Goal: Task Accomplishment & Management: Manage account settings

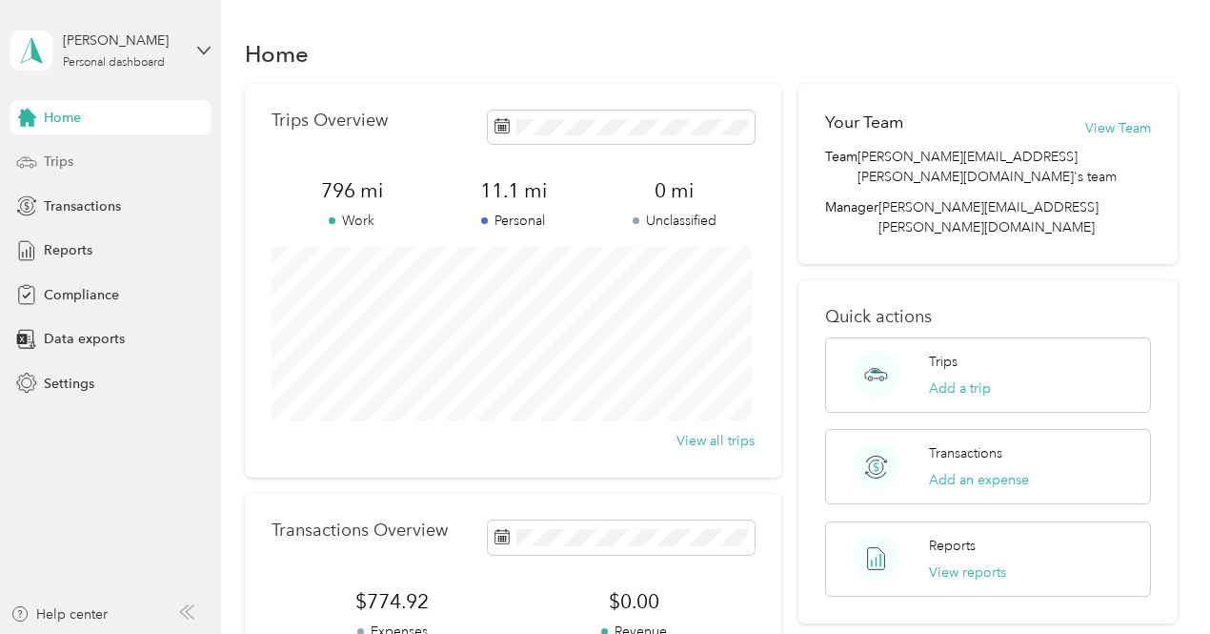
click at [56, 158] on span "Trips" at bounding box center [59, 161] width 30 height 20
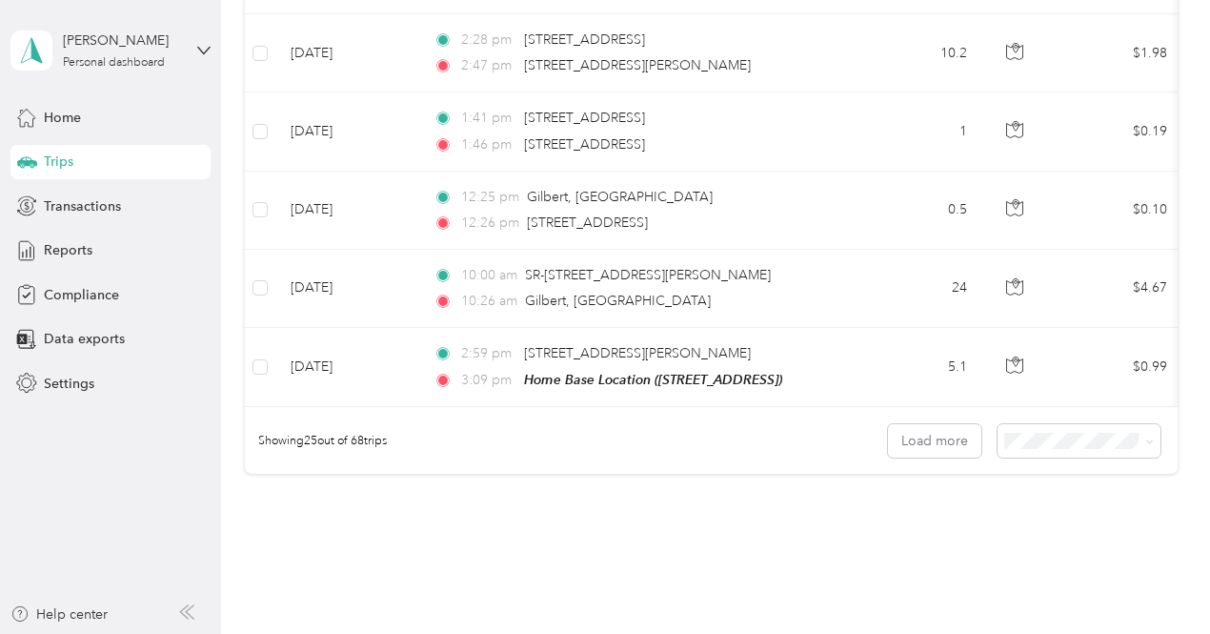
scroll to position [1982, 0]
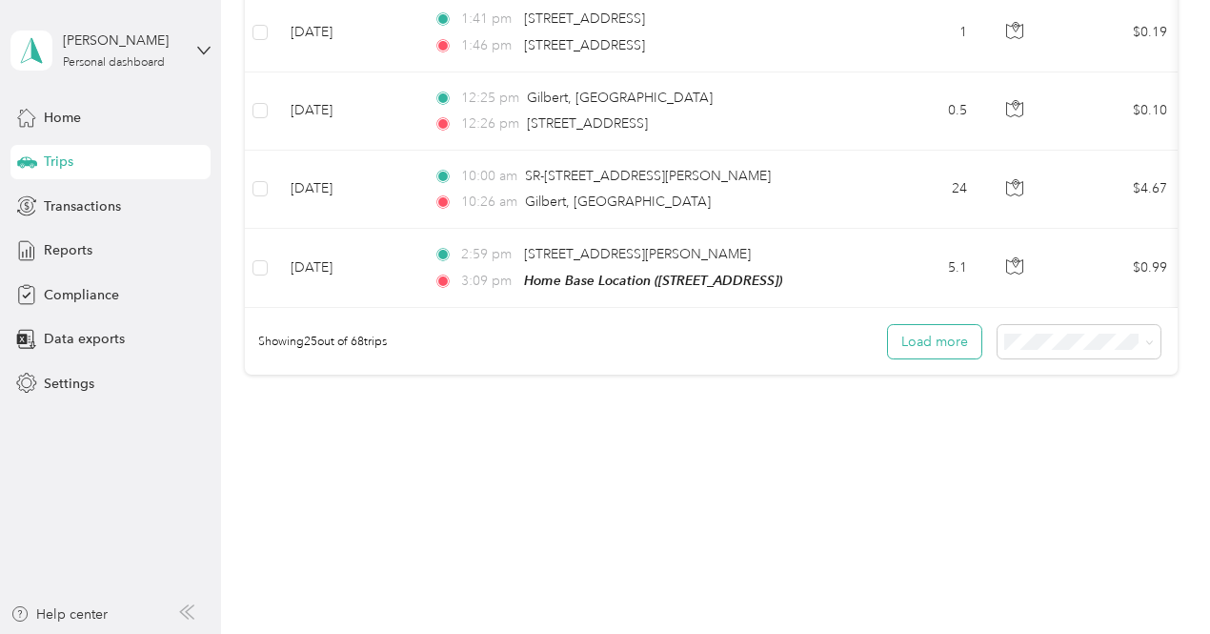
click at [937, 336] on button "Load more" at bounding box center [934, 341] width 93 height 33
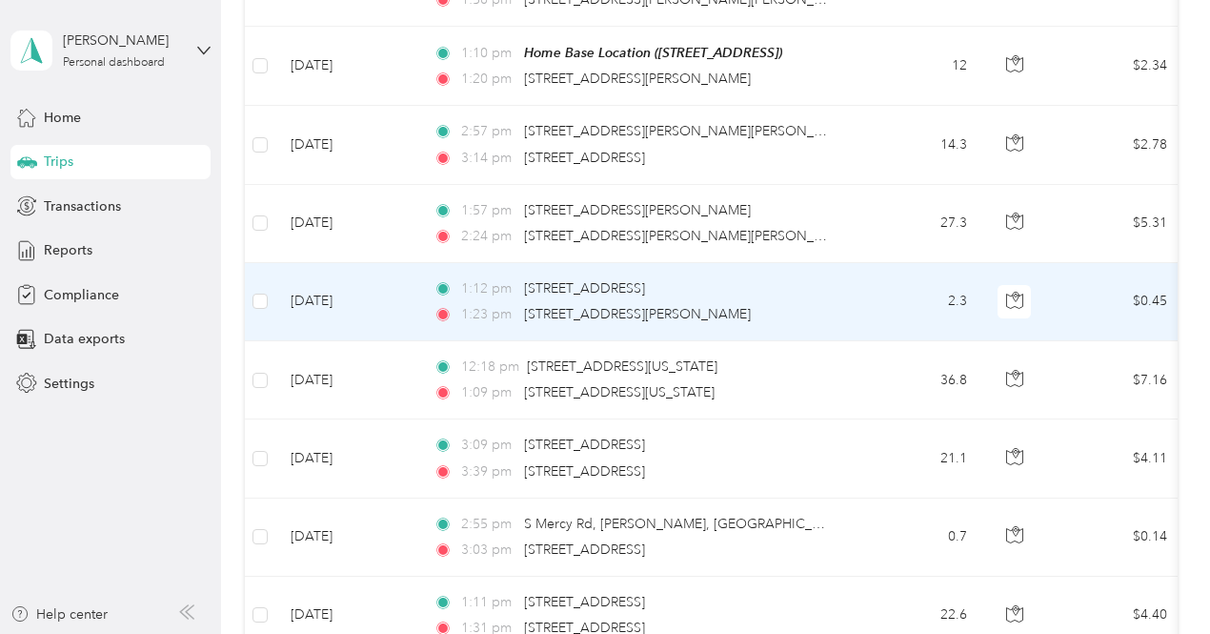
scroll to position [2839, 0]
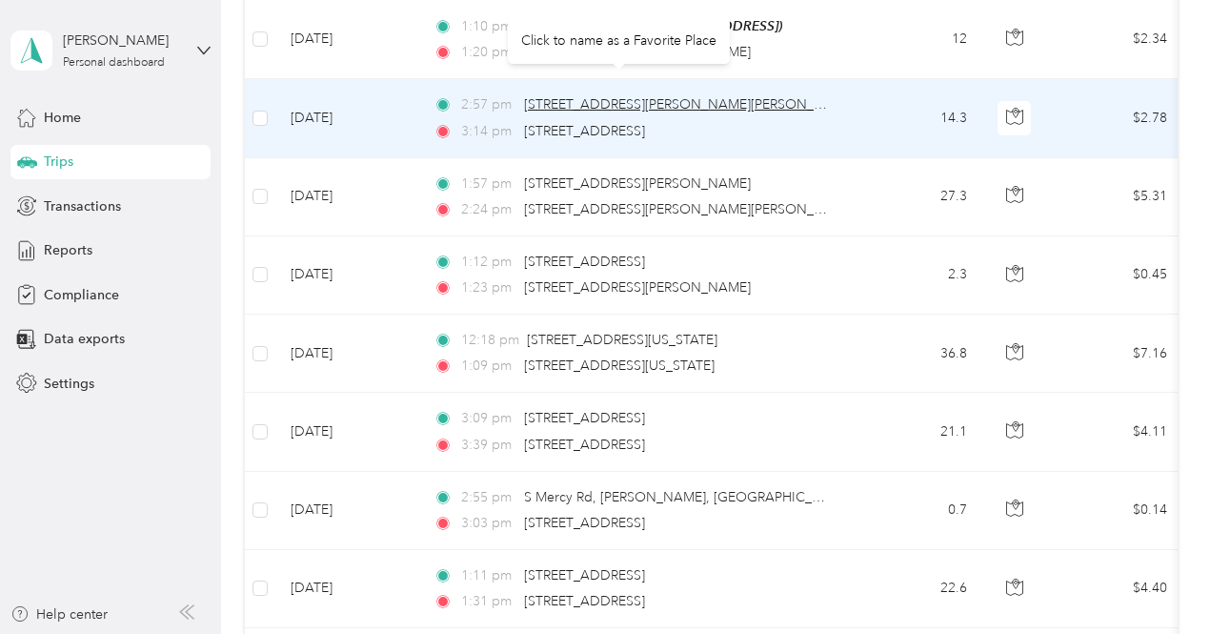
click at [579, 96] on span "[STREET_ADDRESS][PERSON_NAME][PERSON_NAME]" at bounding box center [690, 104] width 332 height 16
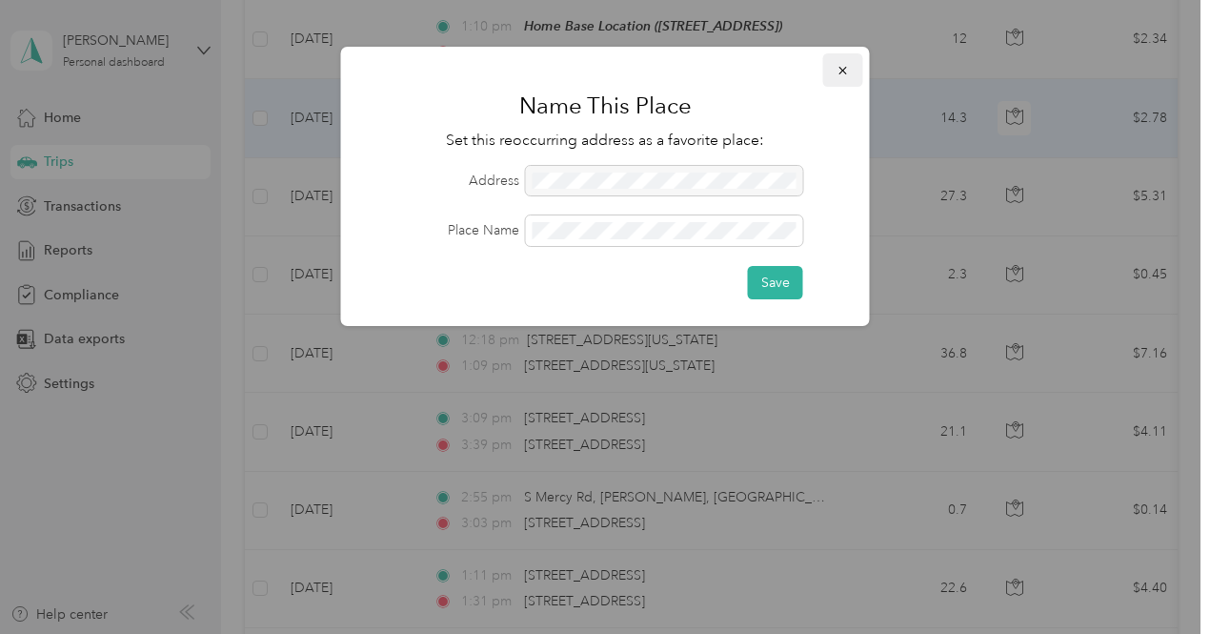
click at [839, 68] on icon "button" at bounding box center [842, 71] width 8 height 8
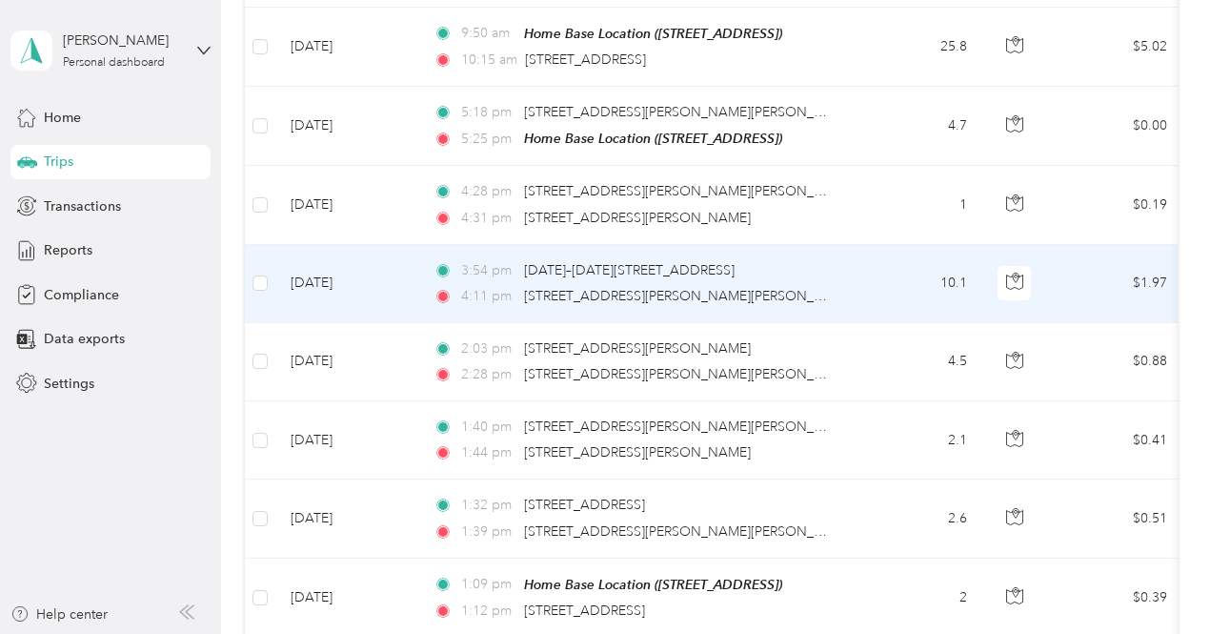
scroll to position [871, 0]
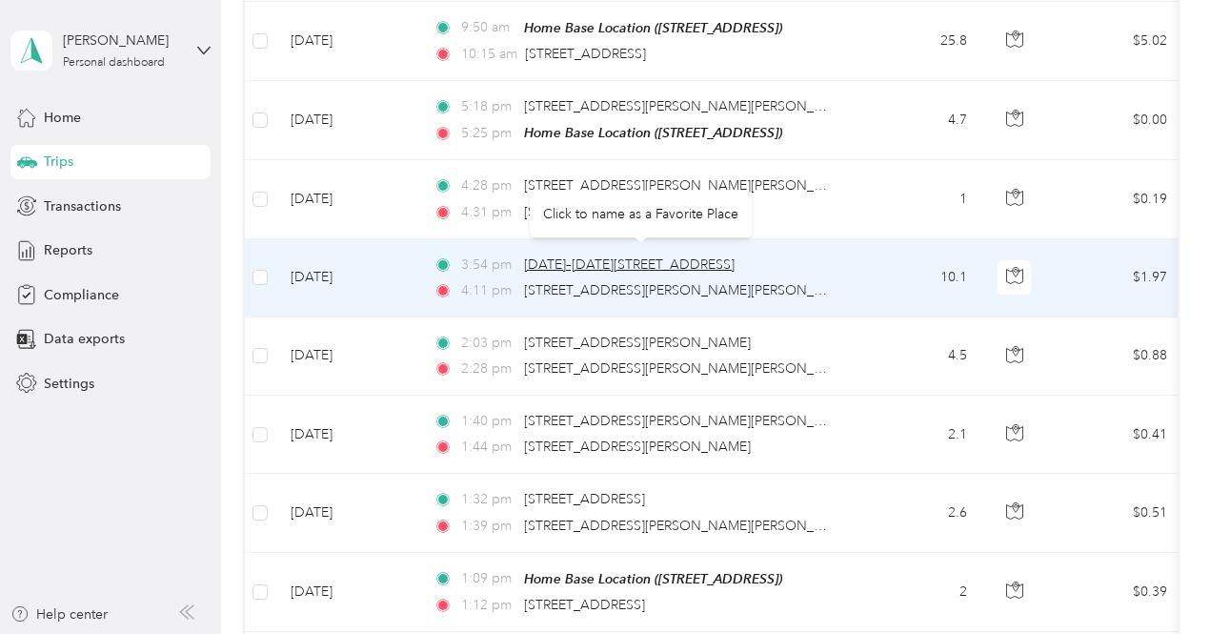
click at [640, 256] on span "[DATE]–[DATE][STREET_ADDRESS]" at bounding box center [629, 264] width 211 height 16
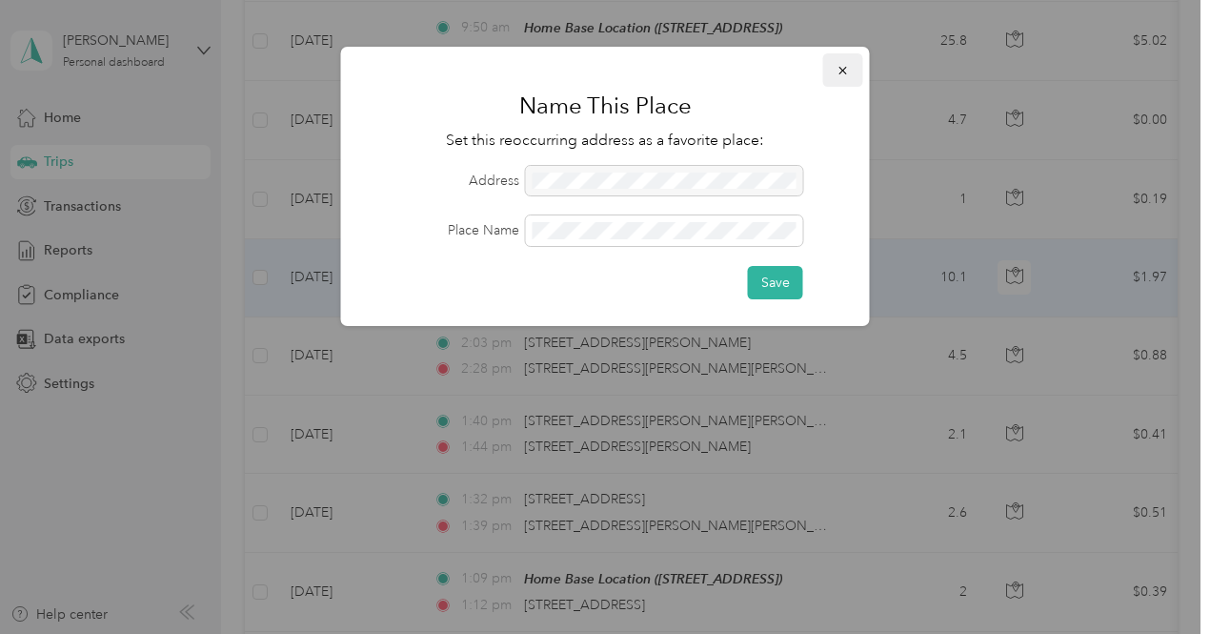
click at [842, 70] on icon "button" at bounding box center [842, 70] width 13 height 13
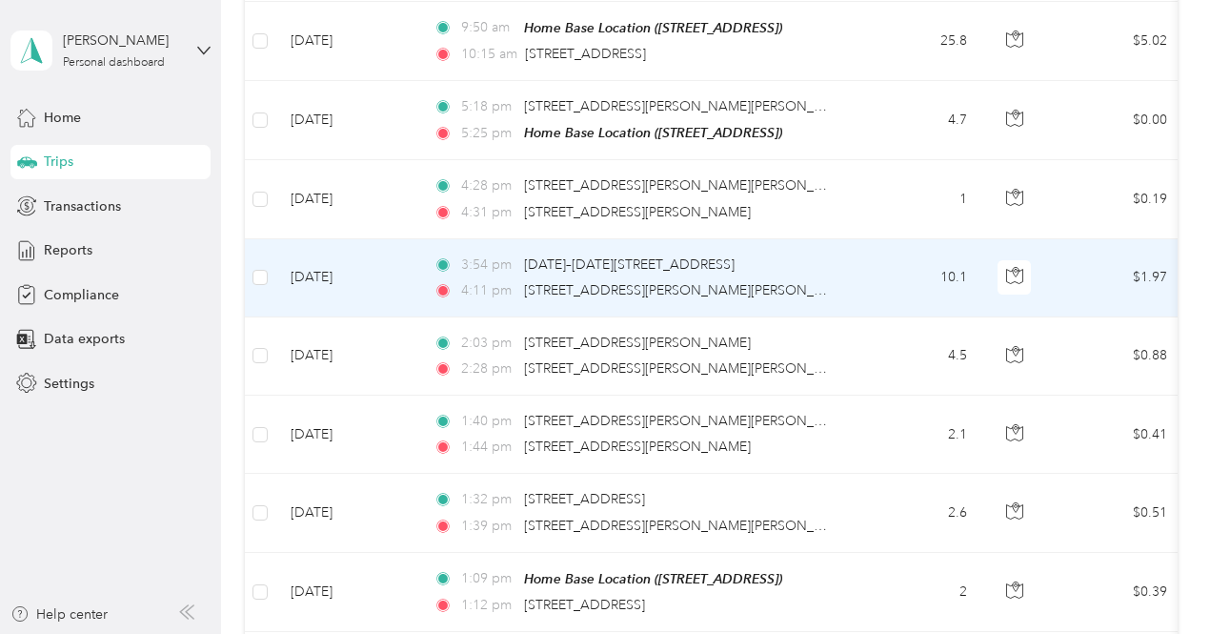
click at [814, 262] on div "3:54 pm [DATE]–[DATE][STREET_ADDRESS][PERSON_NAME]" at bounding box center [633, 264] width 400 height 21
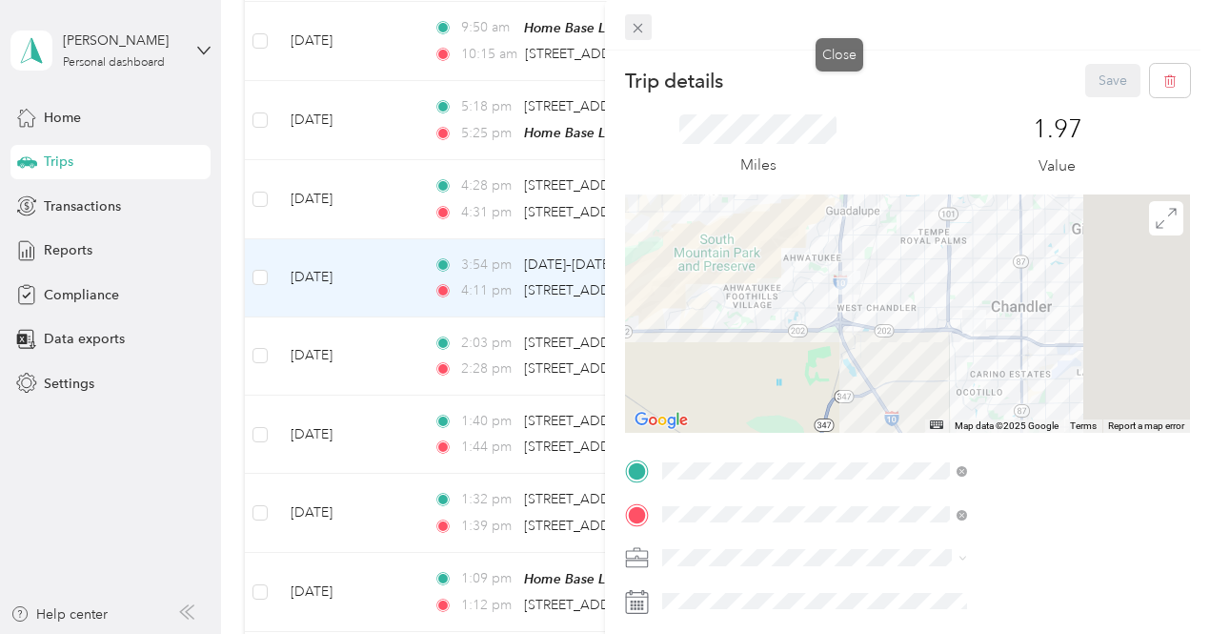
click at [646, 33] on icon at bounding box center [638, 28] width 16 height 16
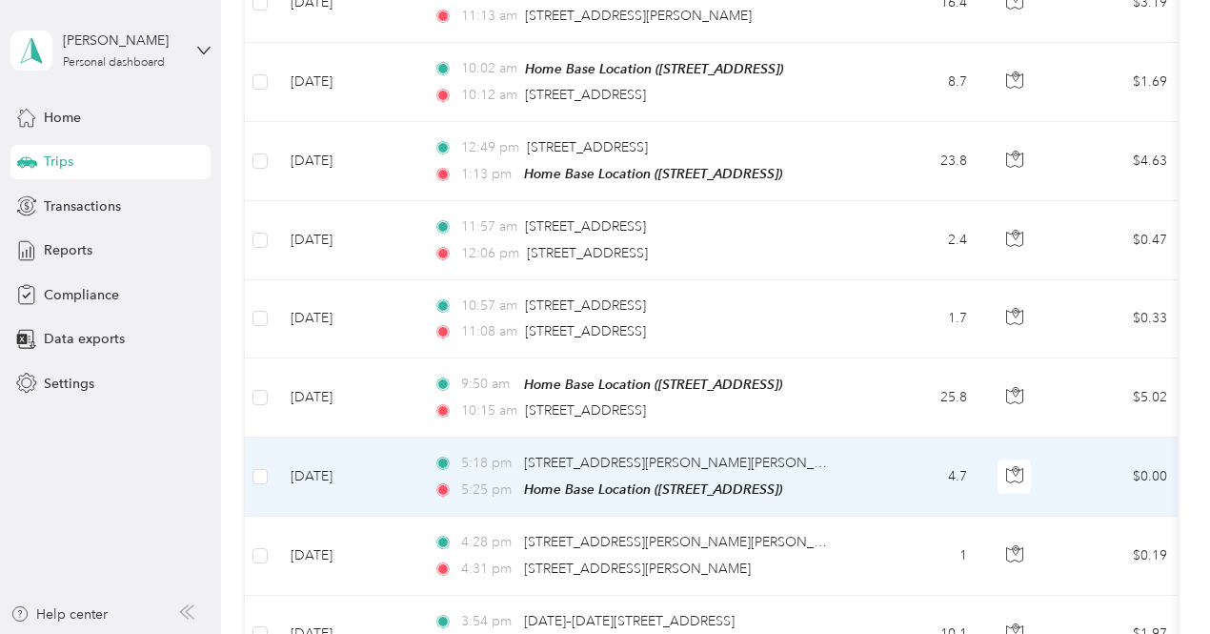
scroll to position [490, 0]
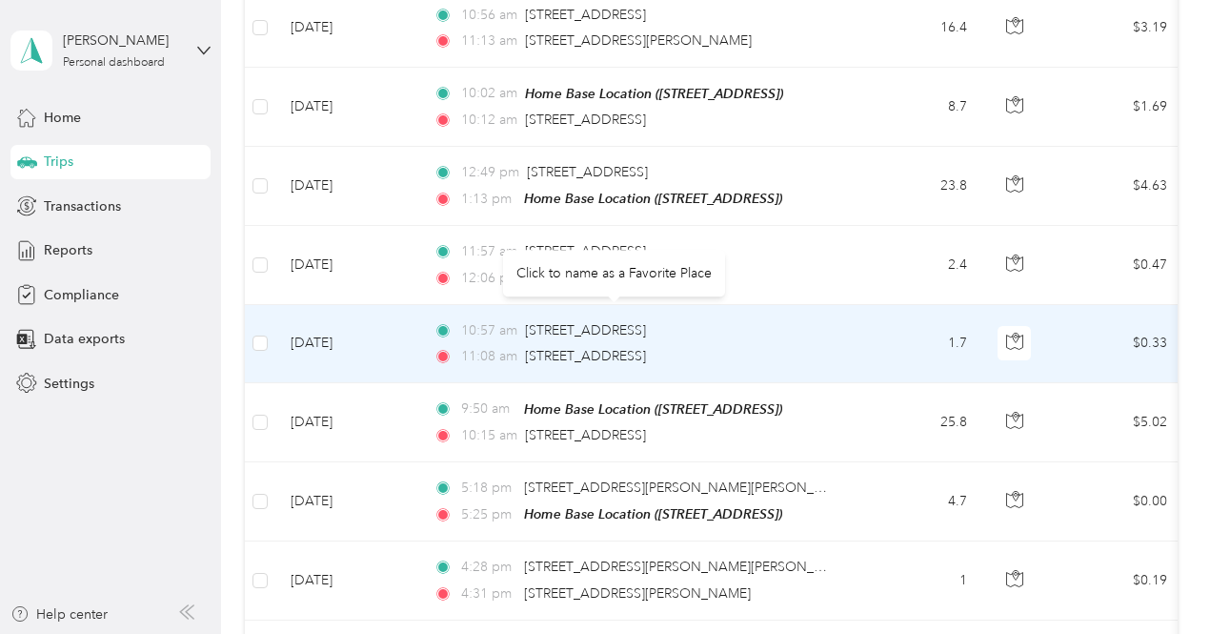
click at [767, 346] on div "11:08 am [STREET_ADDRESS]" at bounding box center [633, 356] width 400 height 21
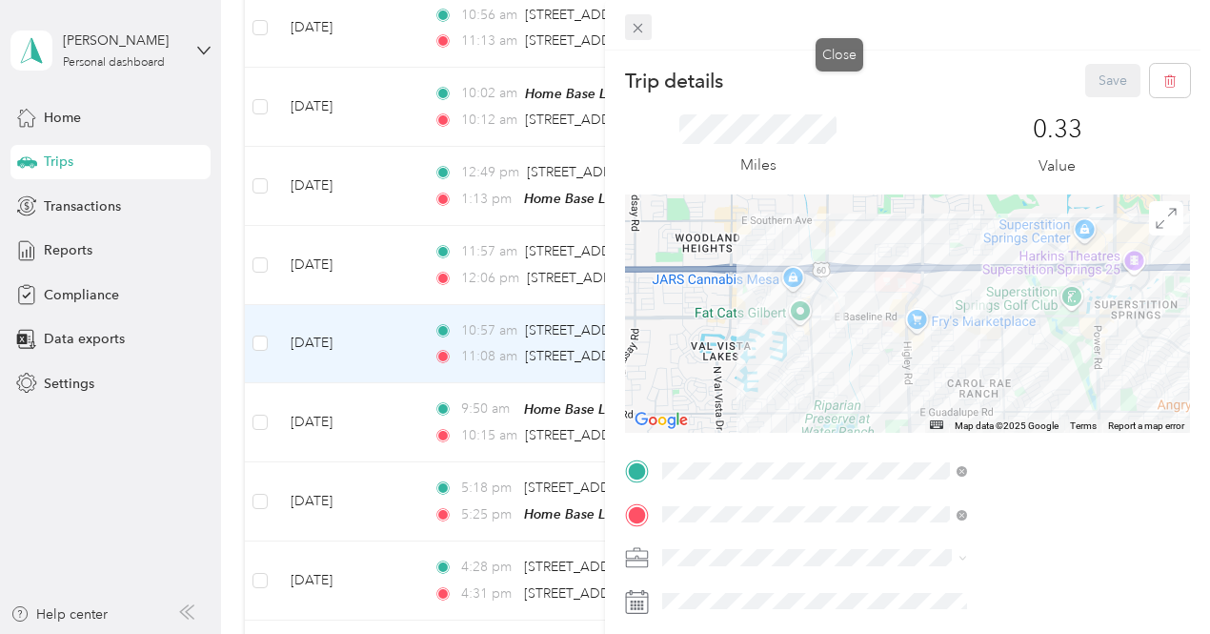
click at [652, 17] on span at bounding box center [638, 27] width 27 height 27
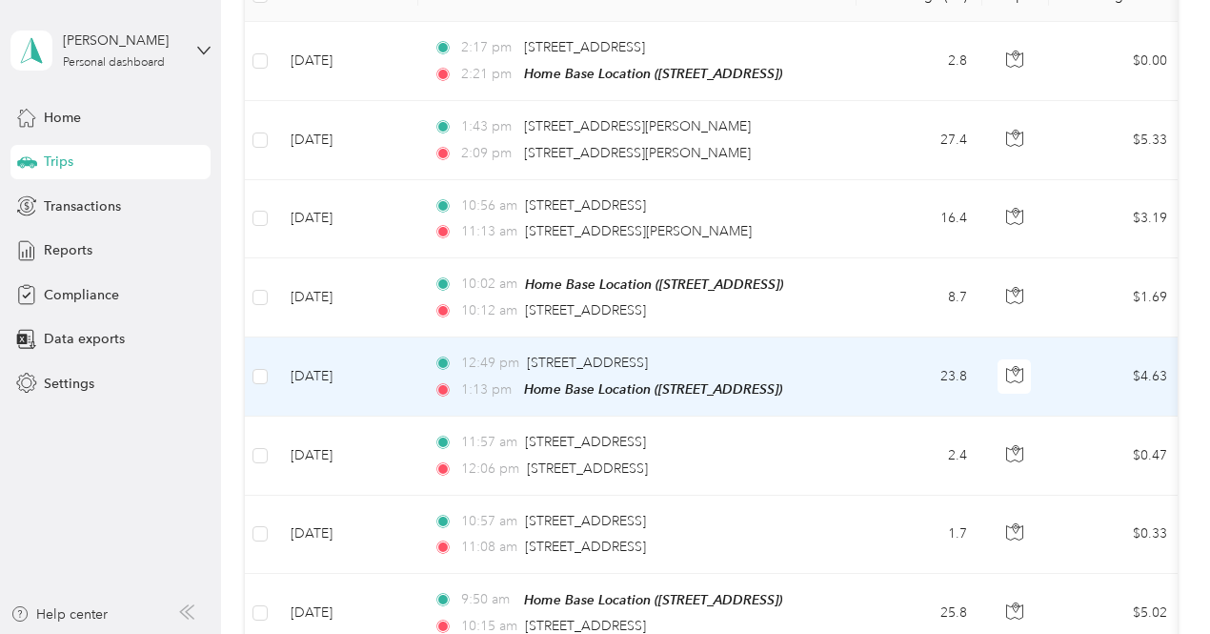
scroll to position [394, 0]
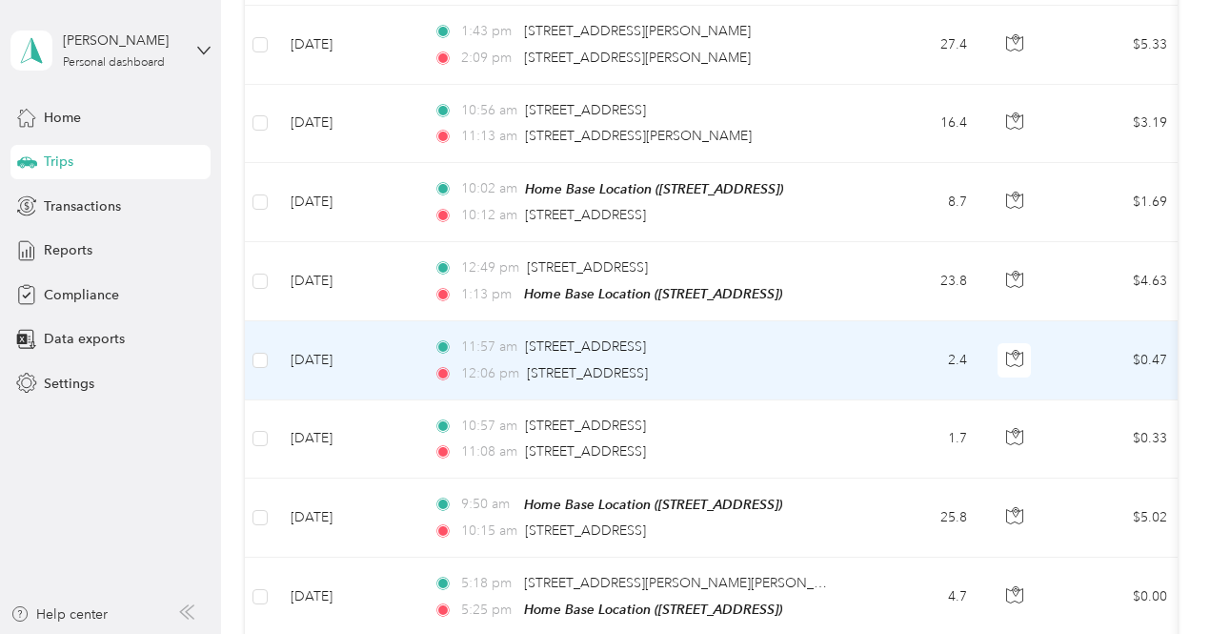
click at [856, 343] on td "2.4" at bounding box center [919, 360] width 126 height 78
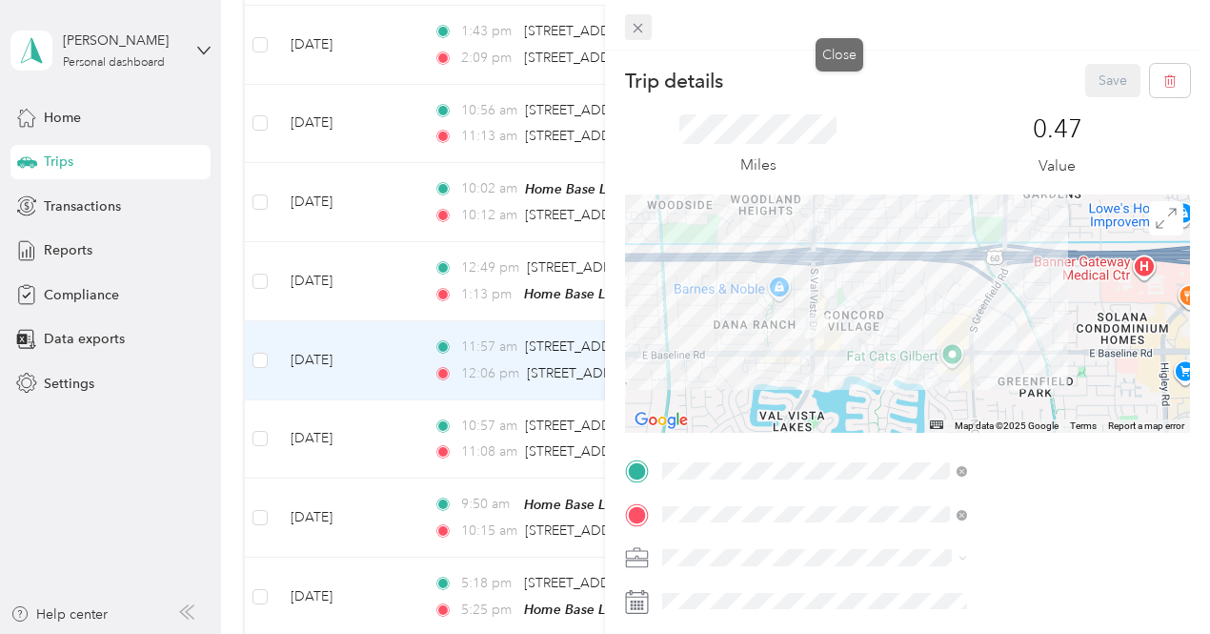
click at [643, 27] on icon at bounding box center [639, 29] width 10 height 10
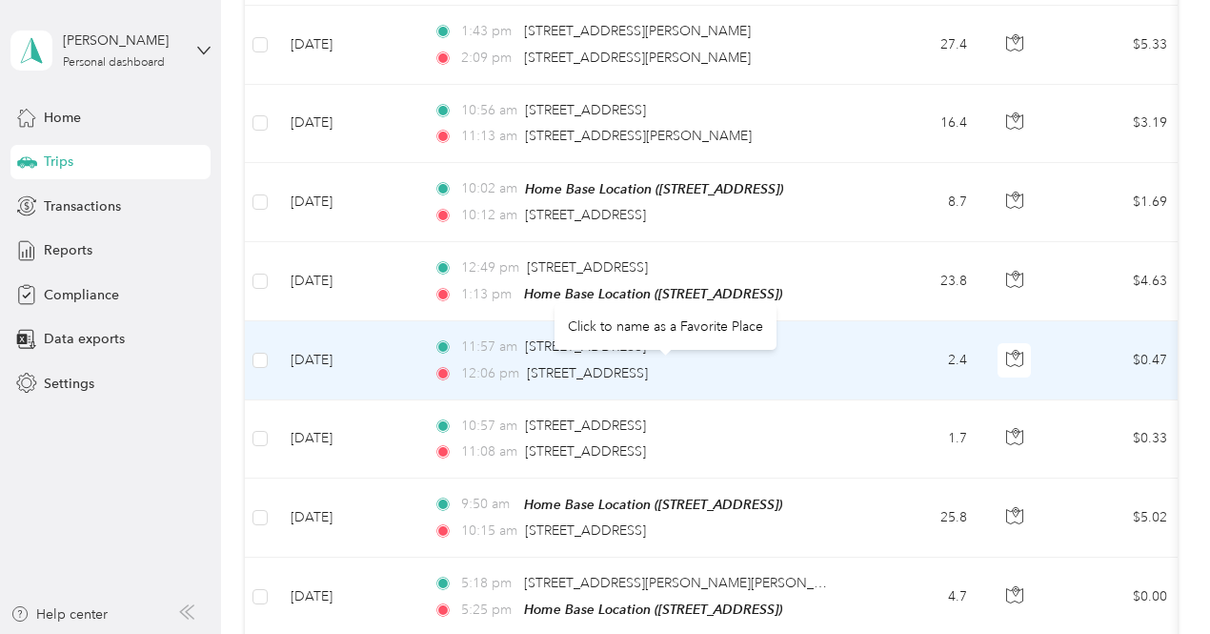
click at [638, 338] on div "Click to name as a Favorite Place" at bounding box center [665, 326] width 222 height 47
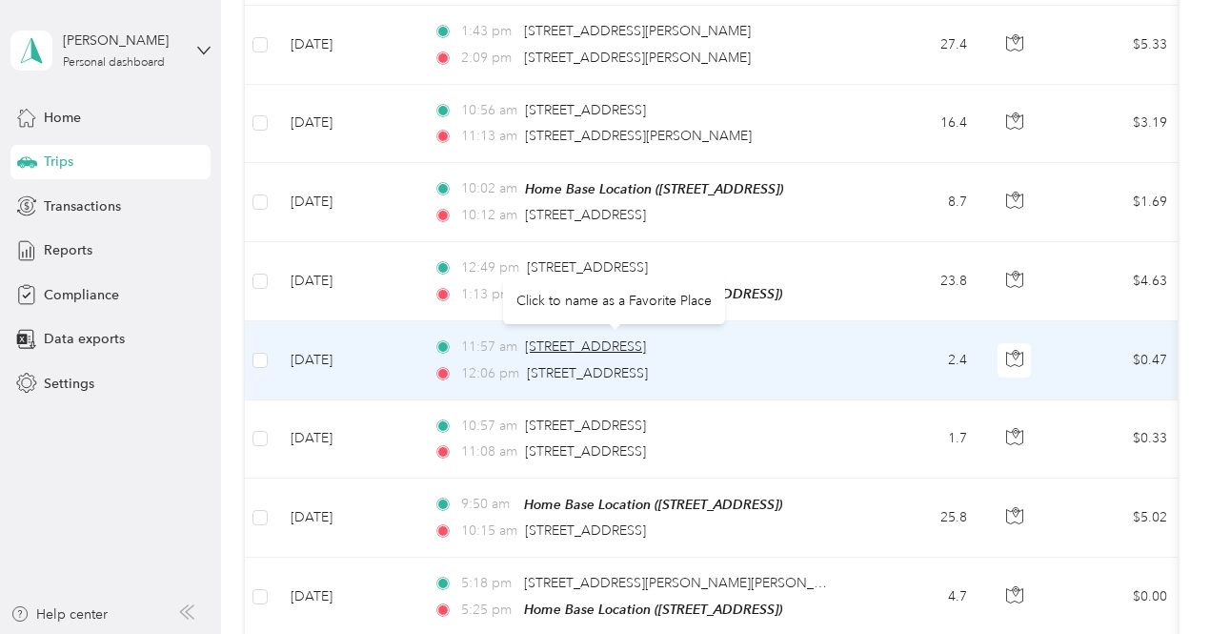
click at [546, 341] on span "[STREET_ADDRESS]" at bounding box center [585, 346] width 121 height 16
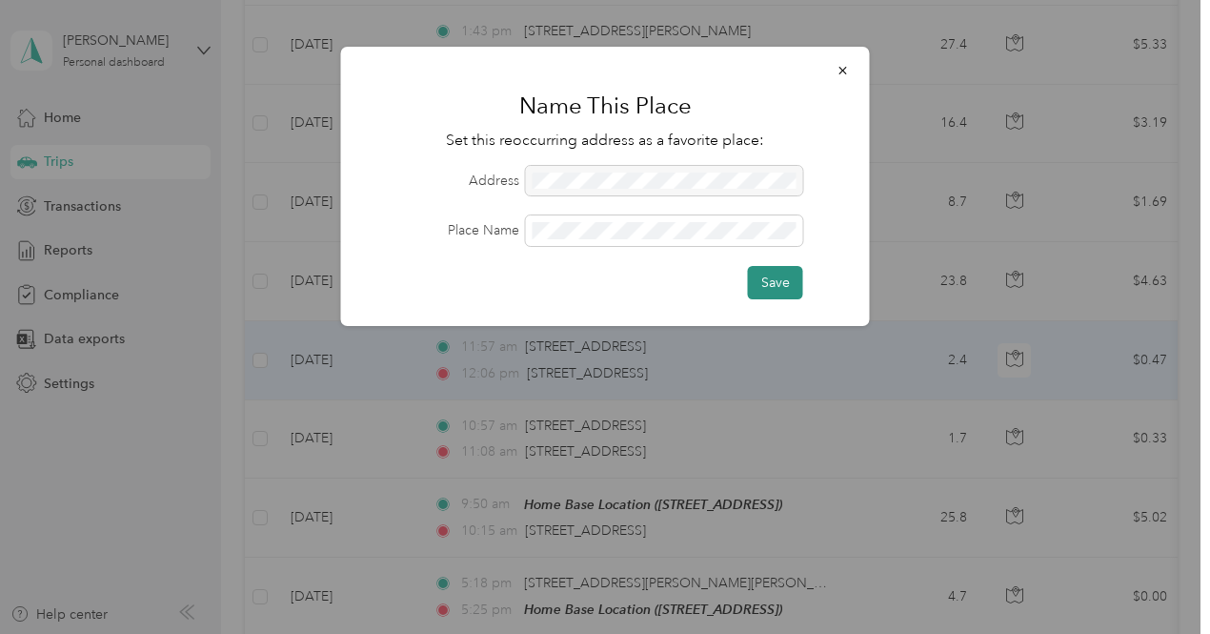
click at [779, 282] on button "Save" at bounding box center [775, 282] width 55 height 33
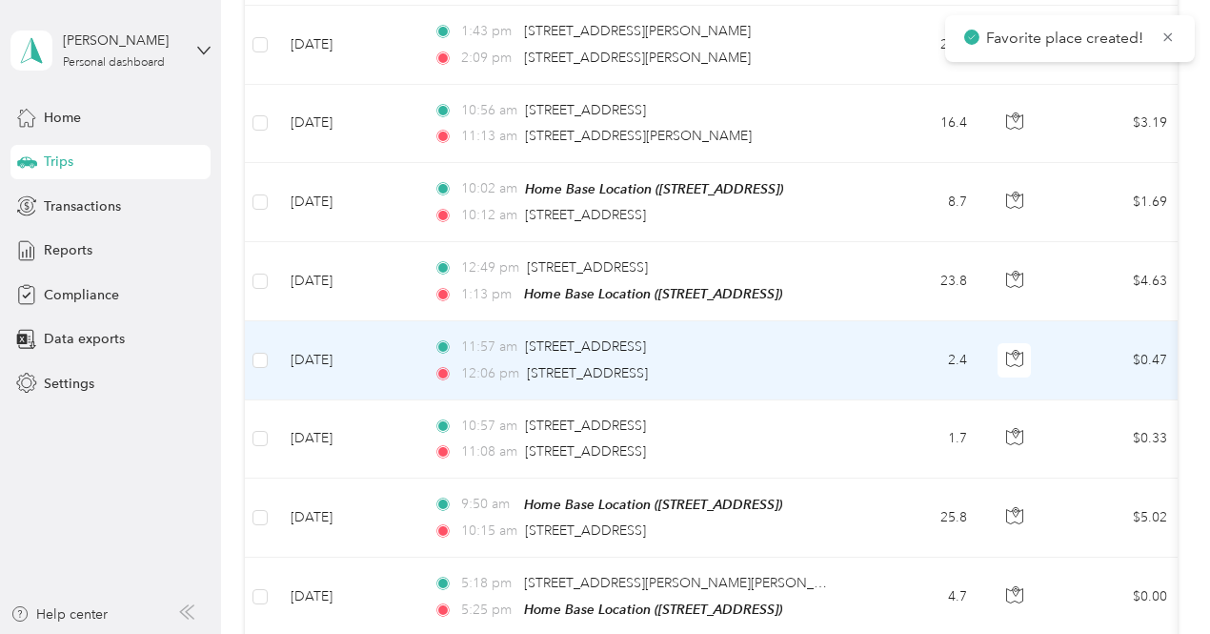
click at [545, 180] on form "Address Place Name Save" at bounding box center [605, 223] width 475 height 133
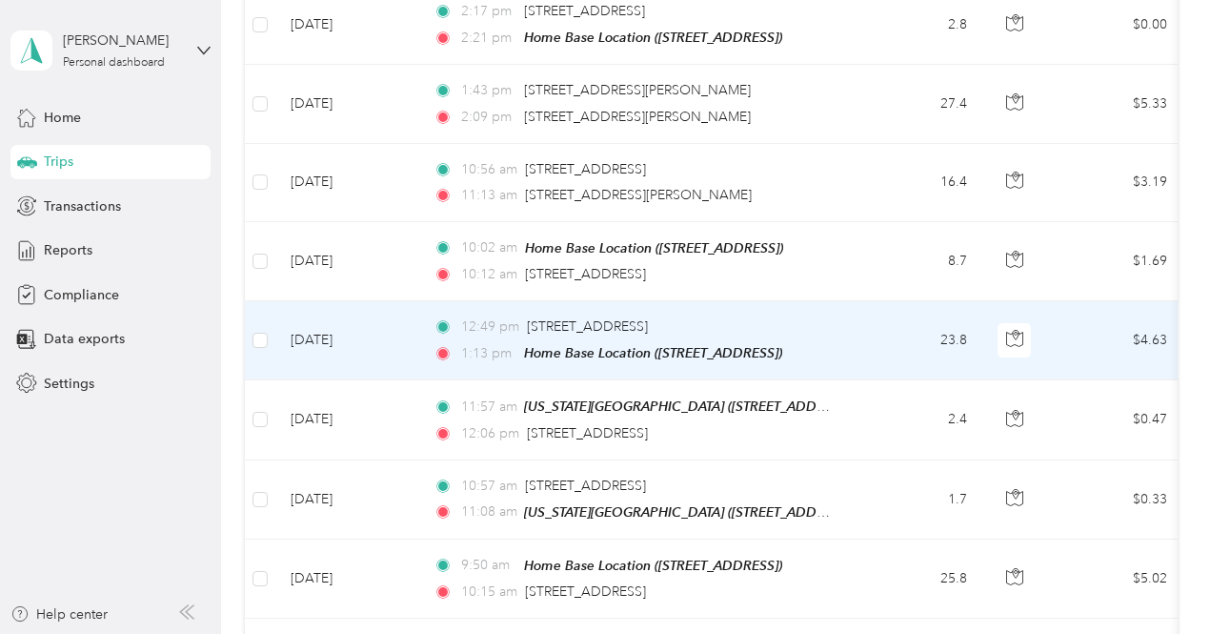
scroll to position [337, 0]
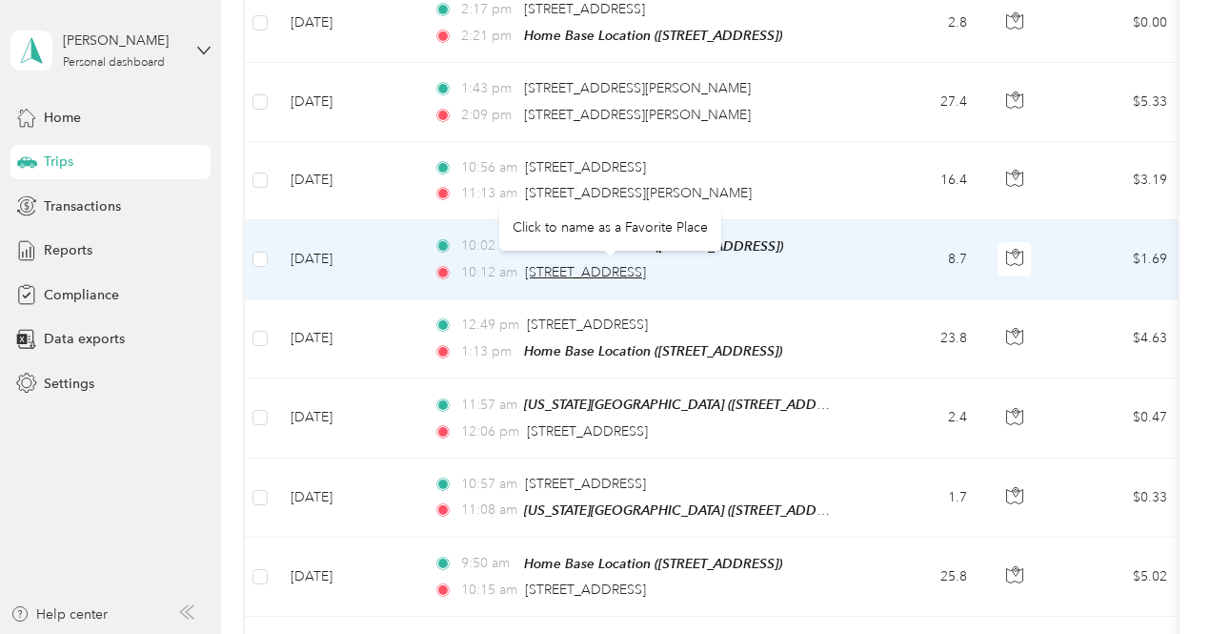
click at [574, 272] on span "[STREET_ADDRESS]" at bounding box center [585, 272] width 121 height 16
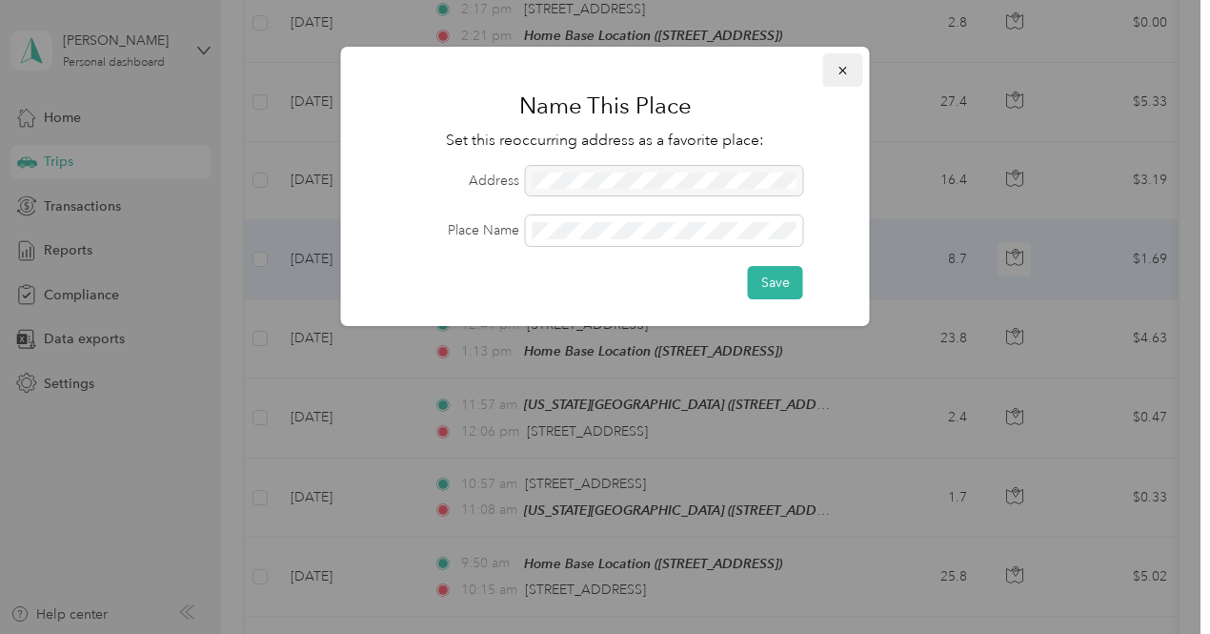
click at [846, 68] on icon "button" at bounding box center [842, 70] width 13 height 13
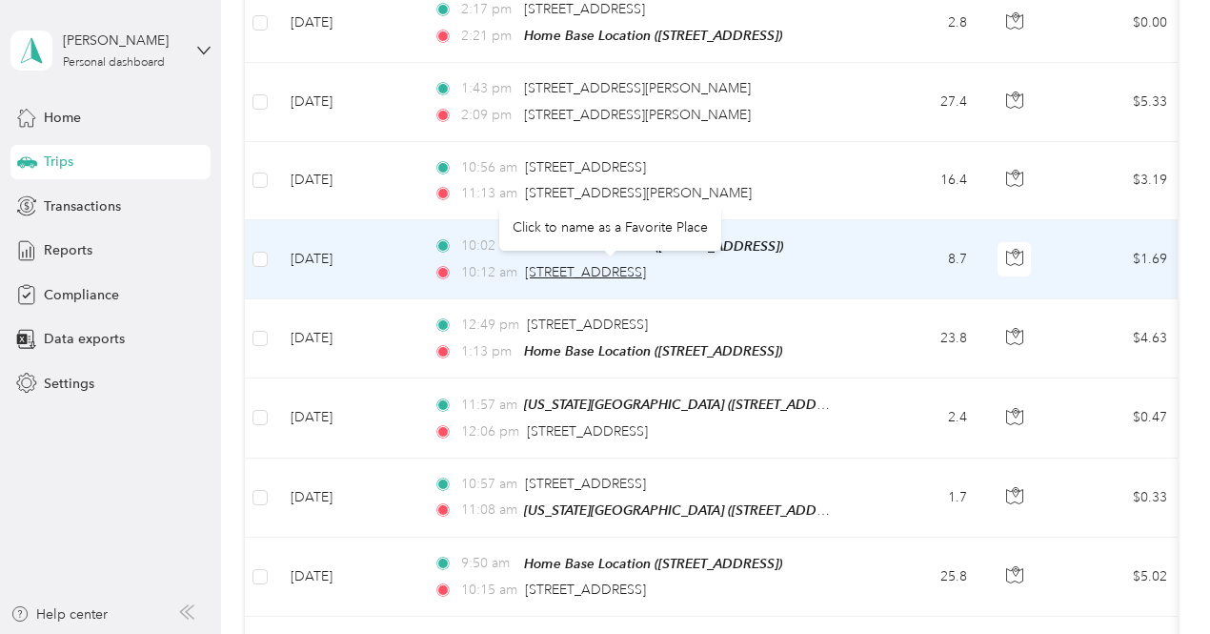
click at [567, 272] on span "[STREET_ADDRESS]" at bounding box center [585, 272] width 121 height 16
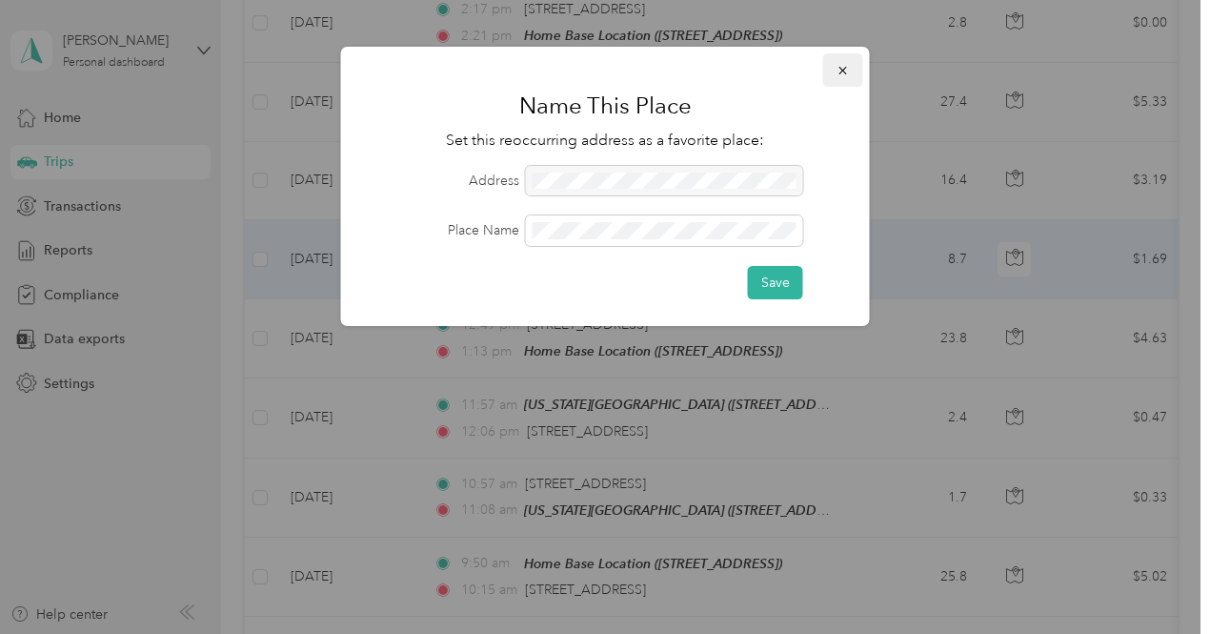
click at [837, 71] on icon "button" at bounding box center [842, 70] width 13 height 13
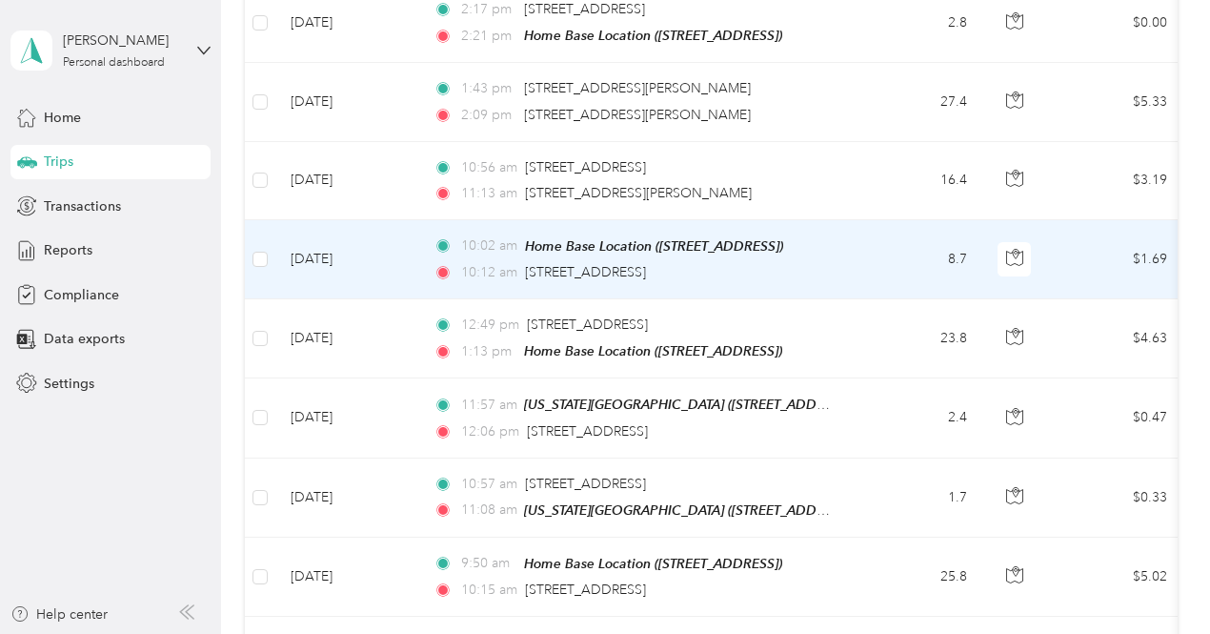
click at [872, 252] on td "8.7" at bounding box center [919, 259] width 126 height 79
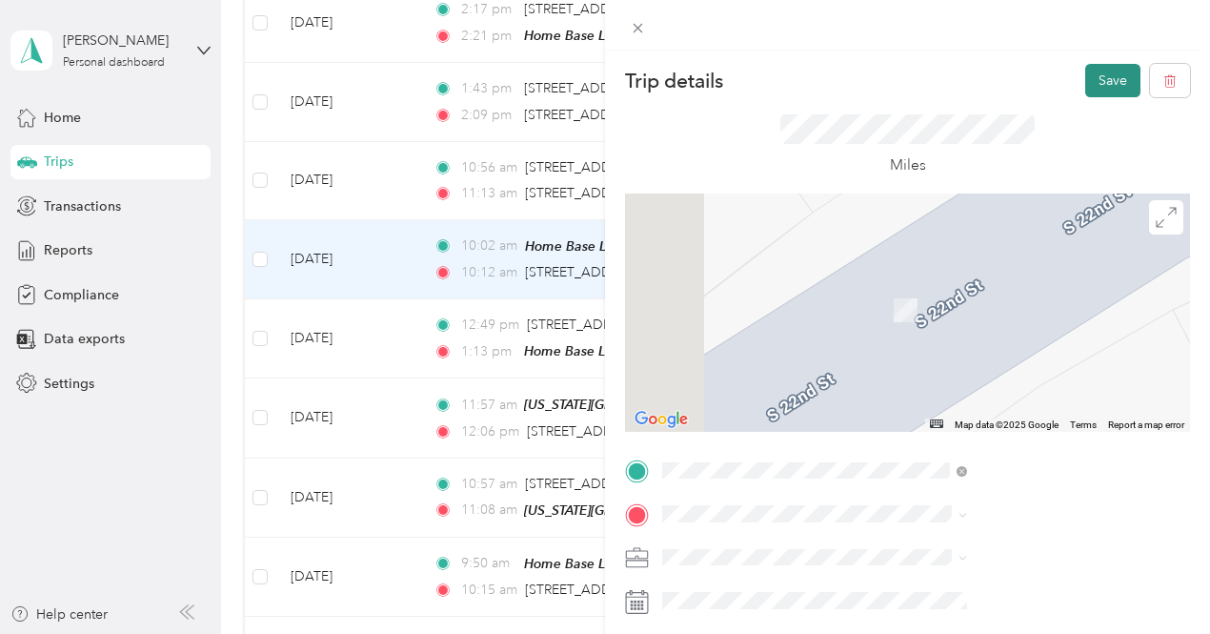
click at [1097, 89] on button "Save" at bounding box center [1112, 80] width 55 height 33
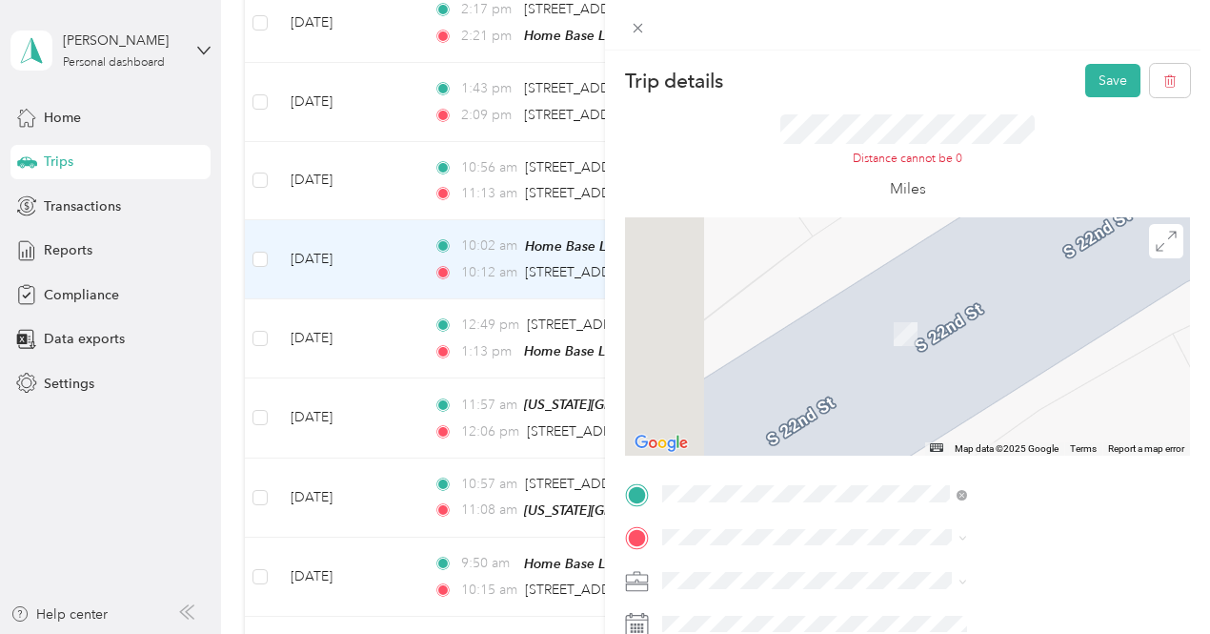
click at [970, 453] on li "[STREET_ADDRESS][US_STATE]" at bounding box center [1016, 432] width 318 height 39
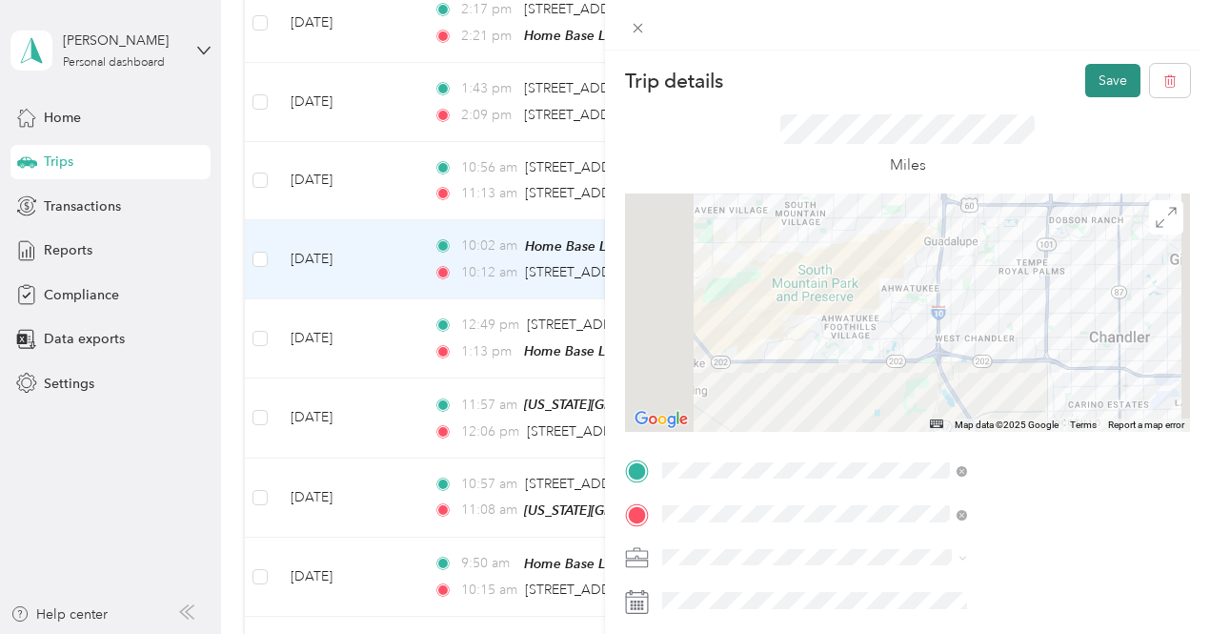
click at [1085, 88] on button "Save" at bounding box center [1112, 80] width 55 height 33
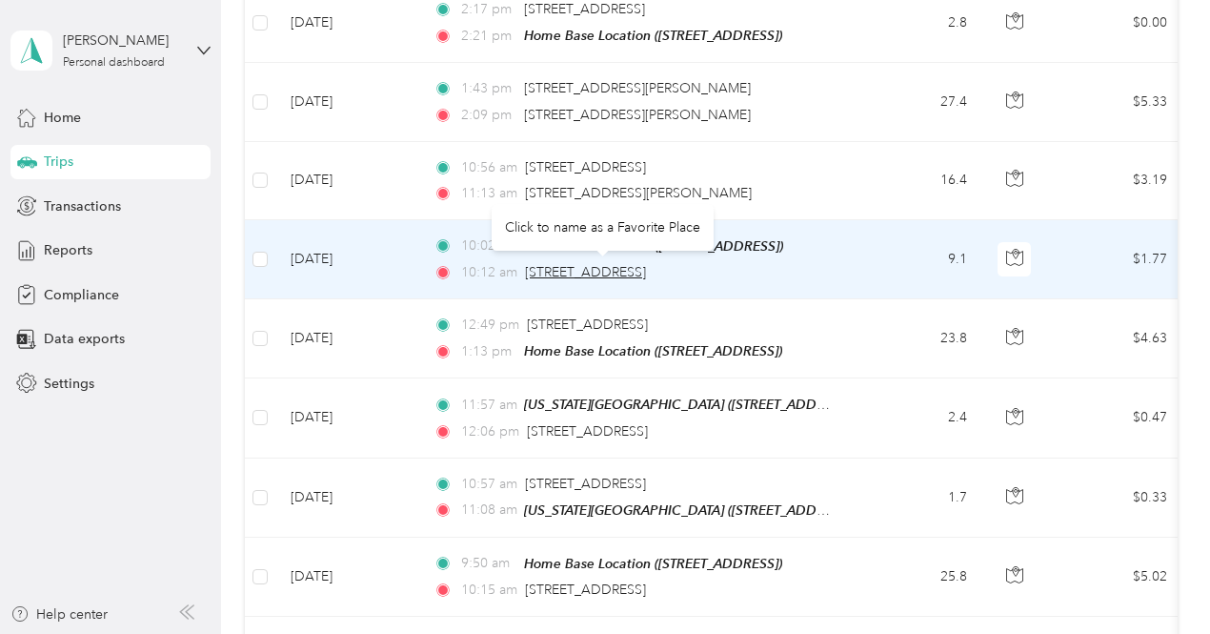
click at [646, 270] on span "[STREET_ADDRESS]" at bounding box center [585, 272] width 121 height 16
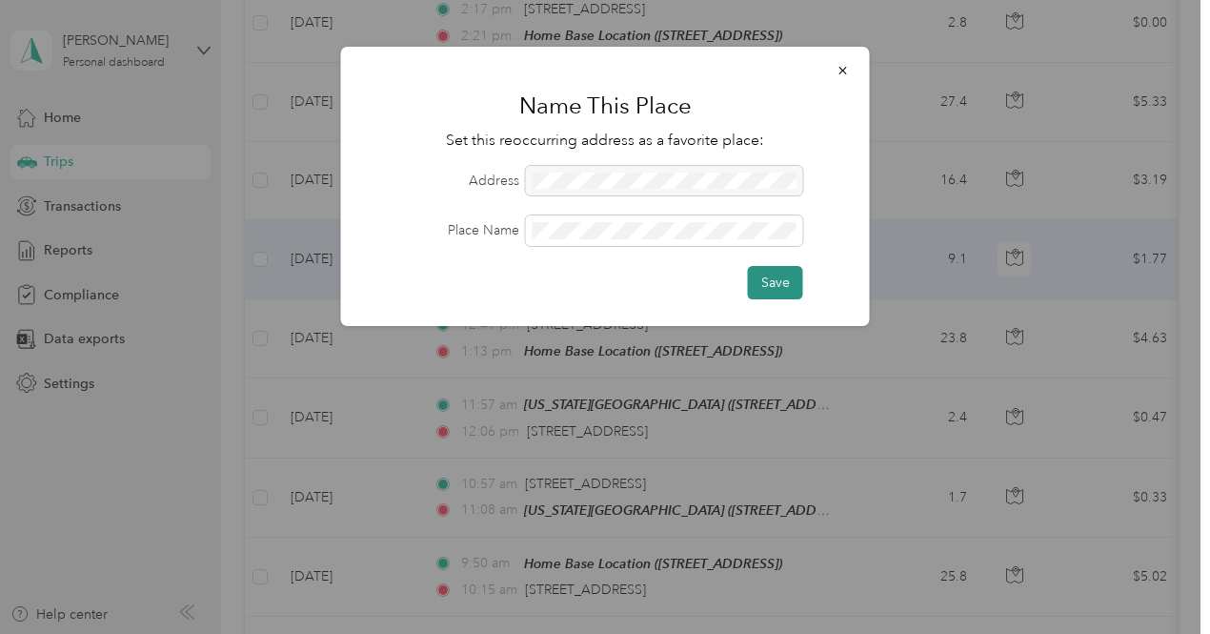
click at [768, 267] on button "Save" at bounding box center [775, 282] width 55 height 33
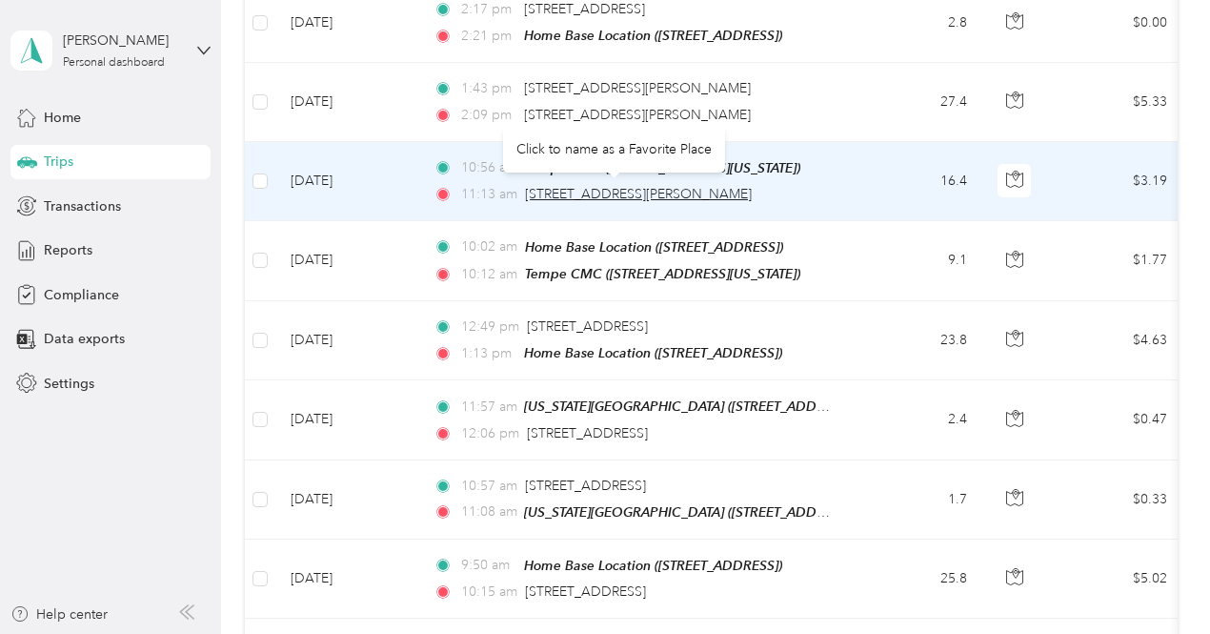
click at [630, 191] on span "[STREET_ADDRESS][PERSON_NAME]" at bounding box center [638, 194] width 227 height 16
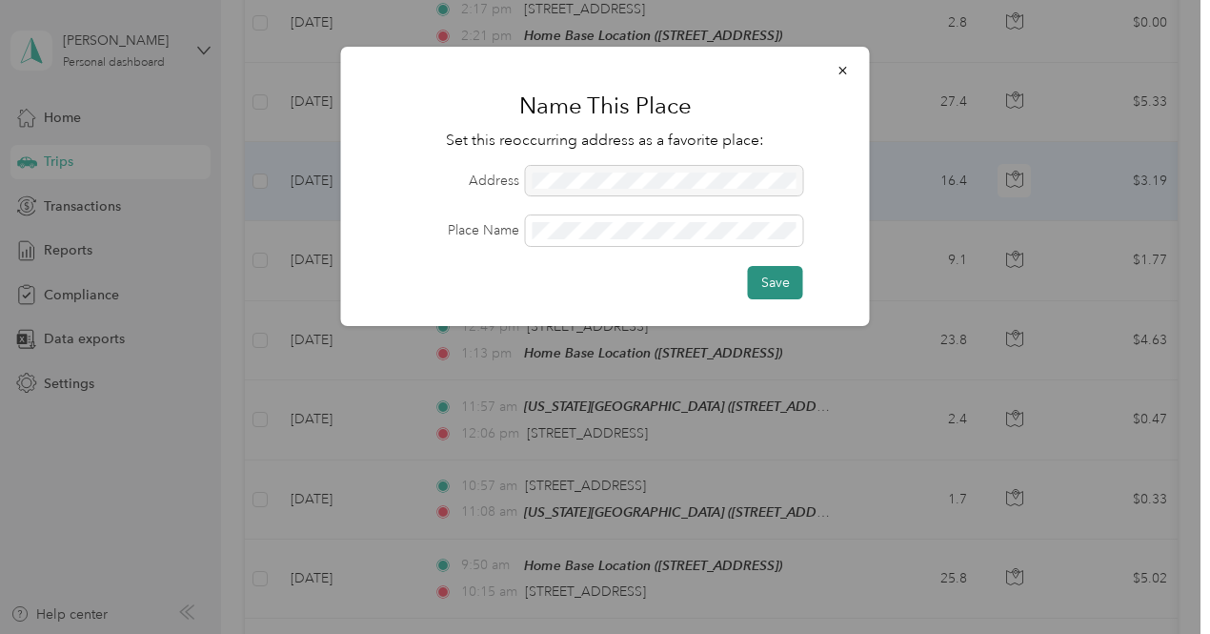
click at [783, 283] on button "Save" at bounding box center [775, 282] width 55 height 33
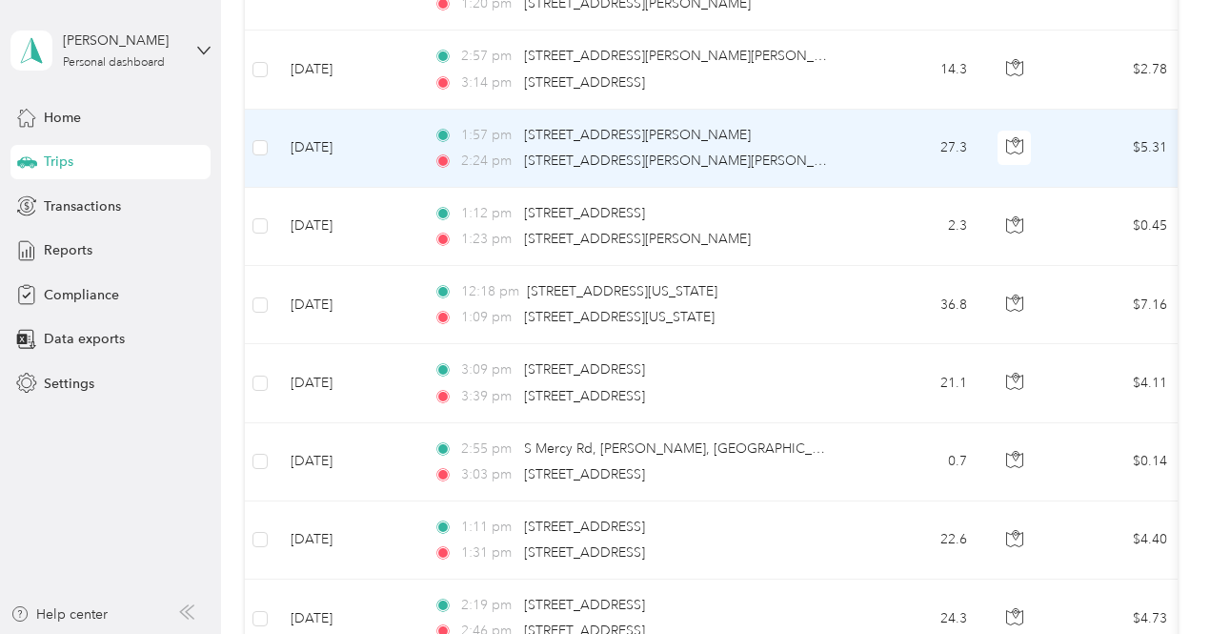
scroll to position [2899, 0]
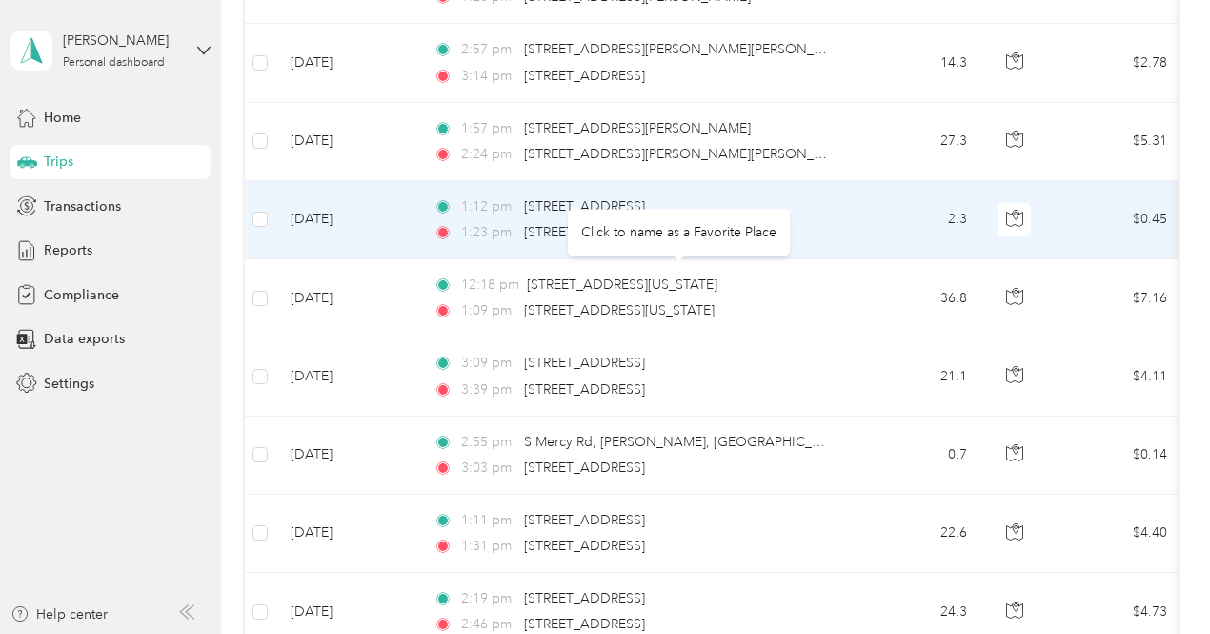
click at [619, 208] on body "[PERSON_NAME] Personal dashboard Home Trips Transactions Reports Compliance Dat…" at bounding box center [600, 317] width 1200 height 634
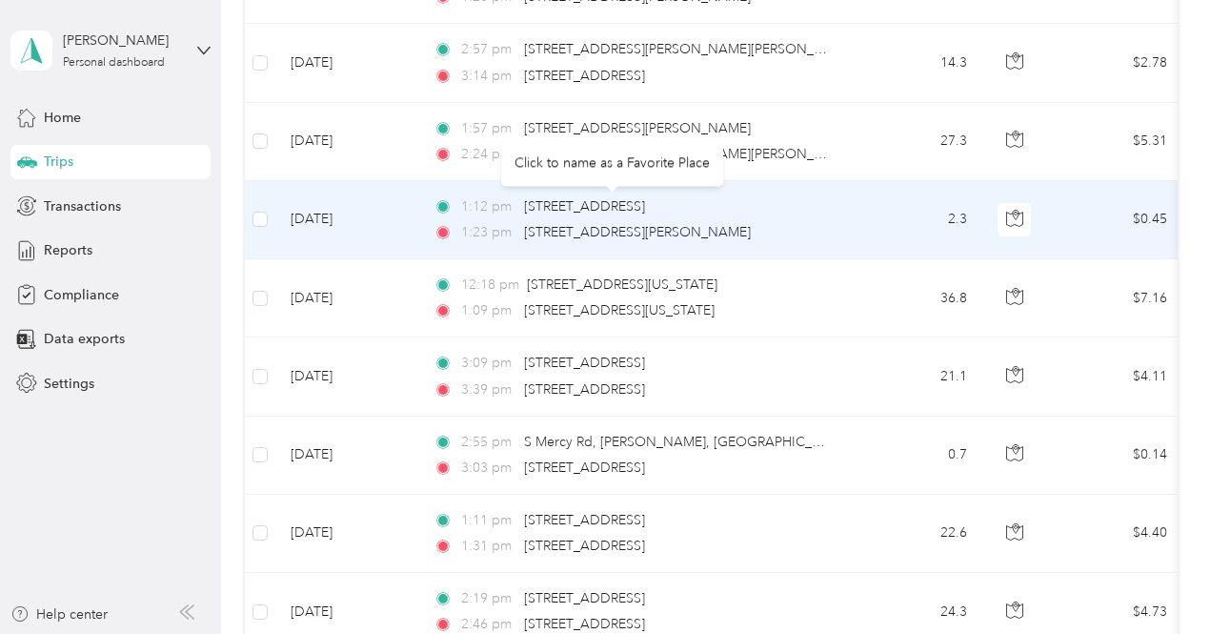
click at [619, 208] on body "[PERSON_NAME] Personal dashboard Home Trips Transactions Reports Compliance Dat…" at bounding box center [600, 317] width 1200 height 634
click at [646, 224] on span "[STREET_ADDRESS][PERSON_NAME]" at bounding box center [637, 232] width 227 height 16
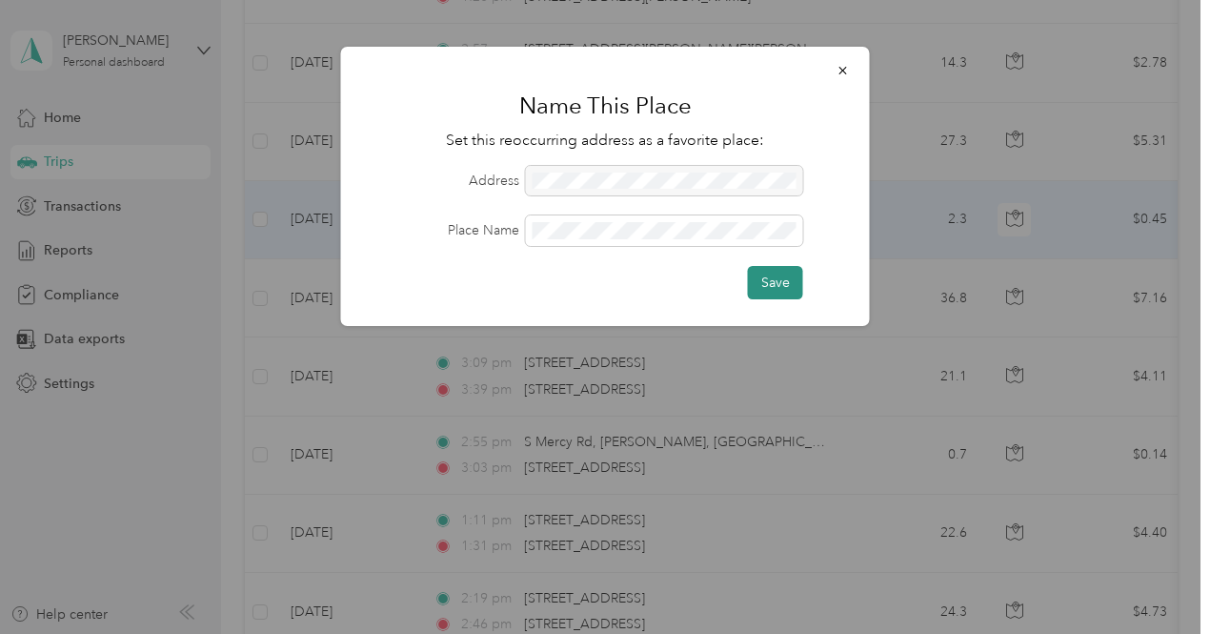
click at [765, 279] on button "Save" at bounding box center [775, 282] width 55 height 33
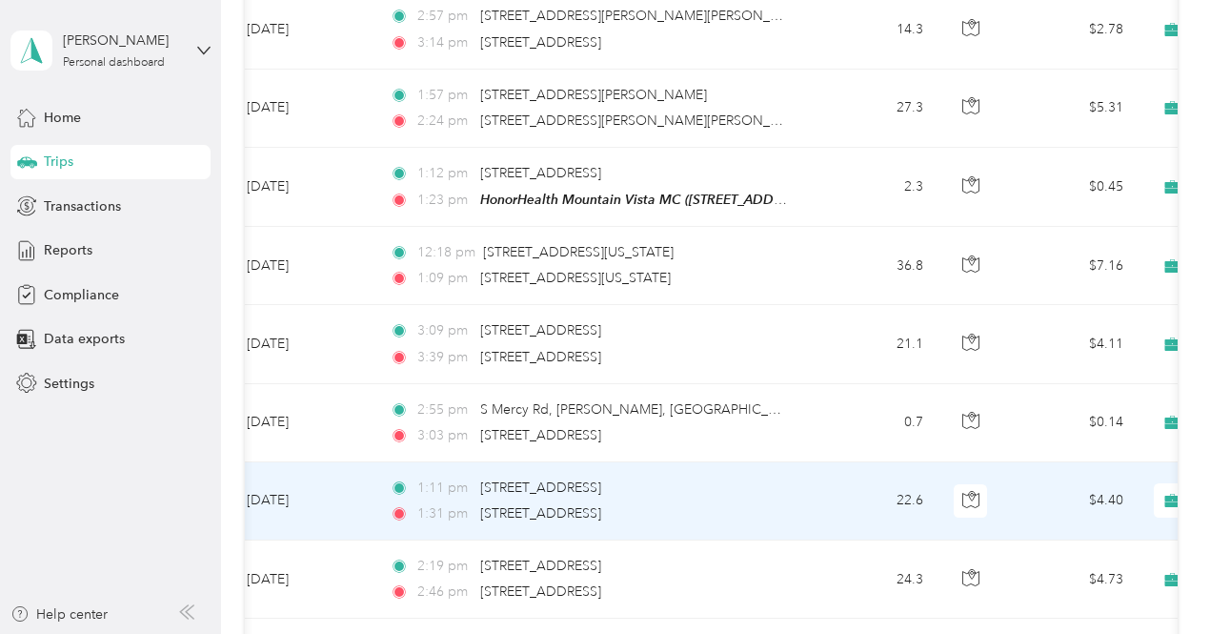
scroll to position [2755, 0]
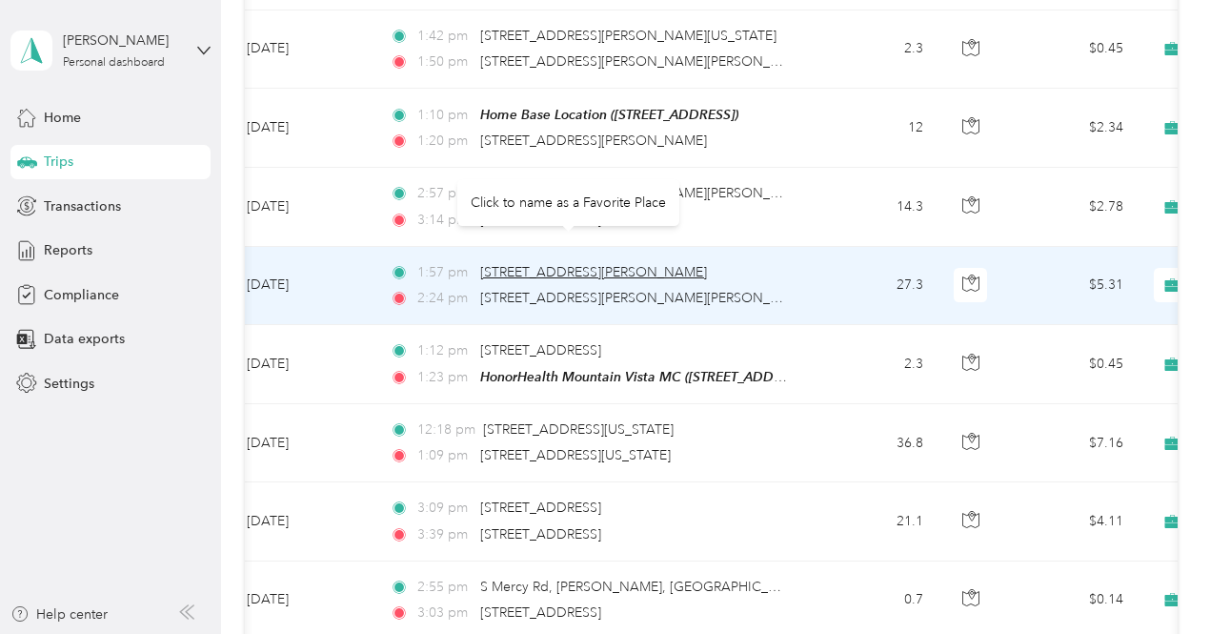
click at [570, 264] on span "[STREET_ADDRESS][PERSON_NAME]" at bounding box center [593, 272] width 227 height 16
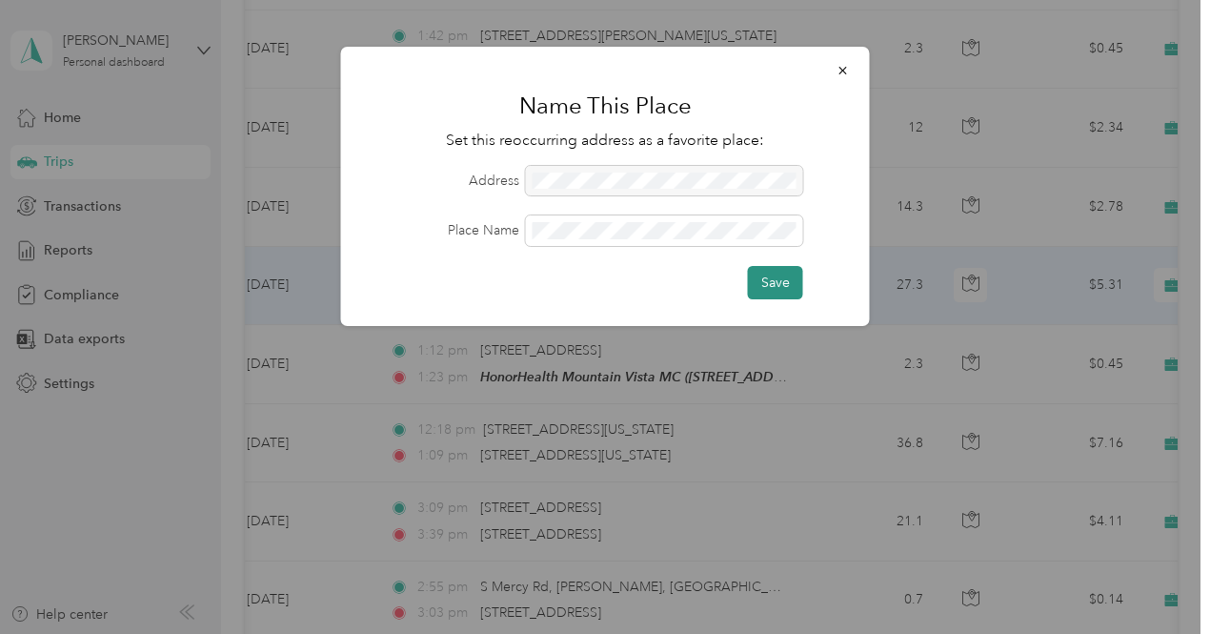
click at [779, 276] on button "Save" at bounding box center [775, 282] width 55 height 33
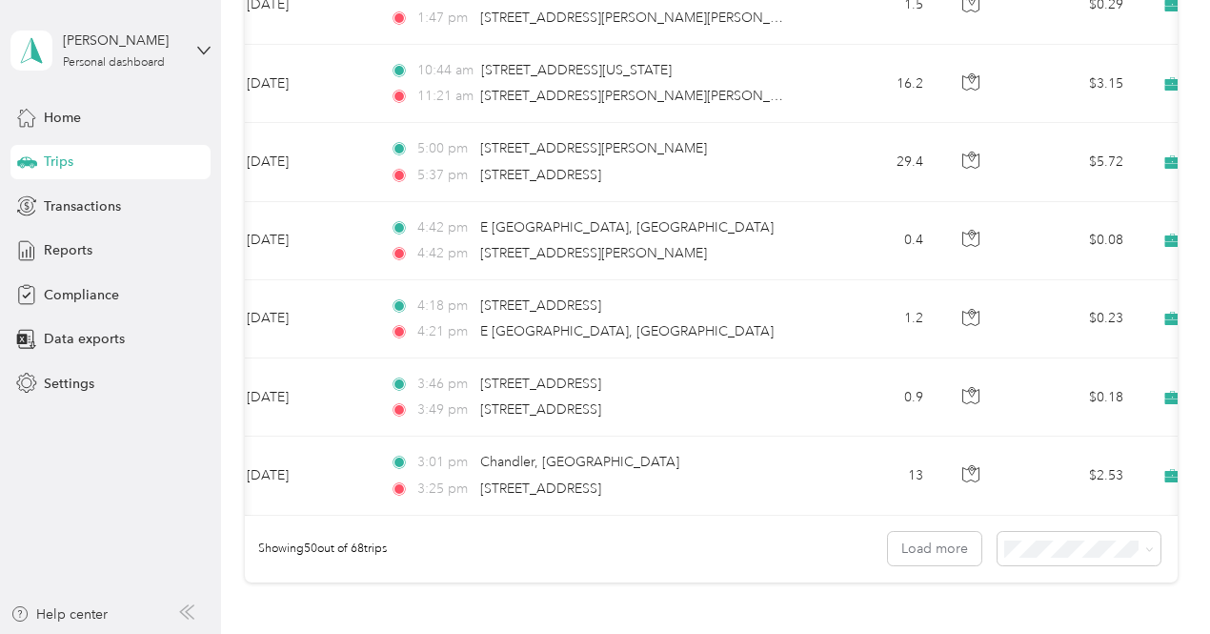
scroll to position [3647, 0]
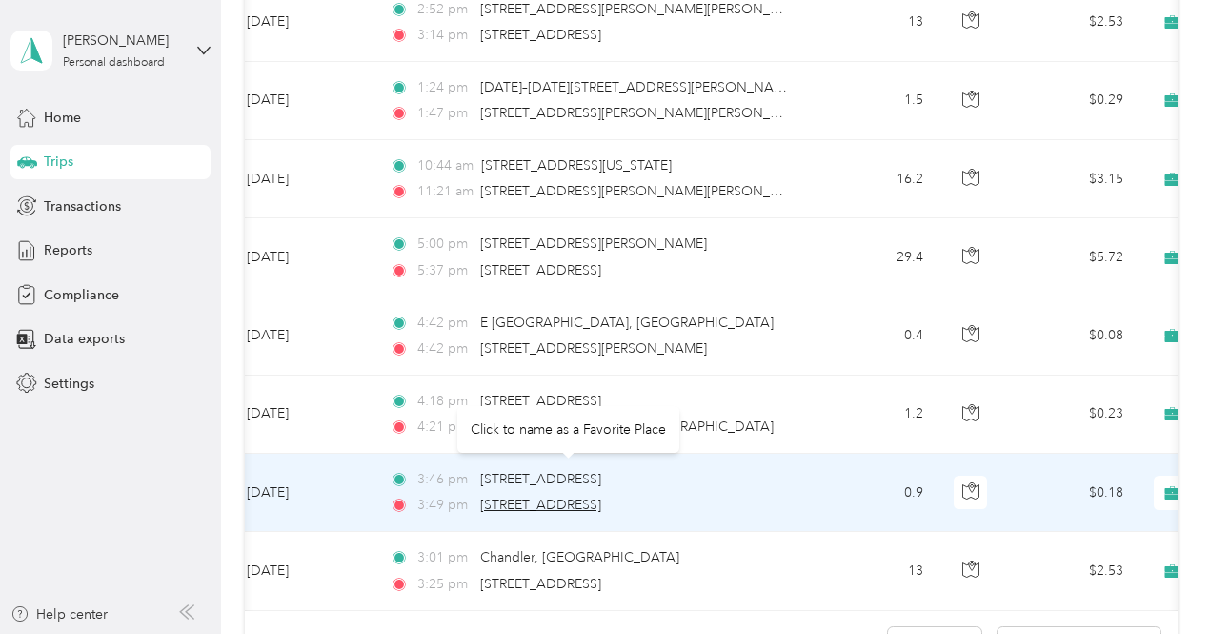
click at [556, 496] on span "[STREET_ADDRESS]" at bounding box center [540, 504] width 121 height 16
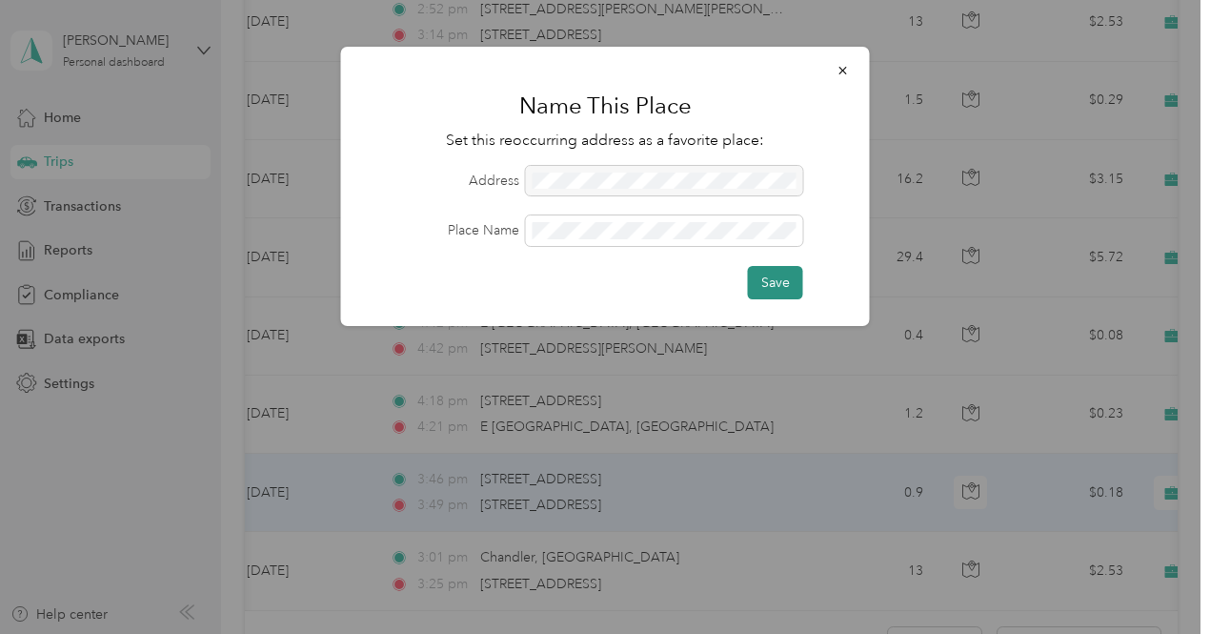
click at [775, 275] on button "Save" at bounding box center [775, 282] width 55 height 33
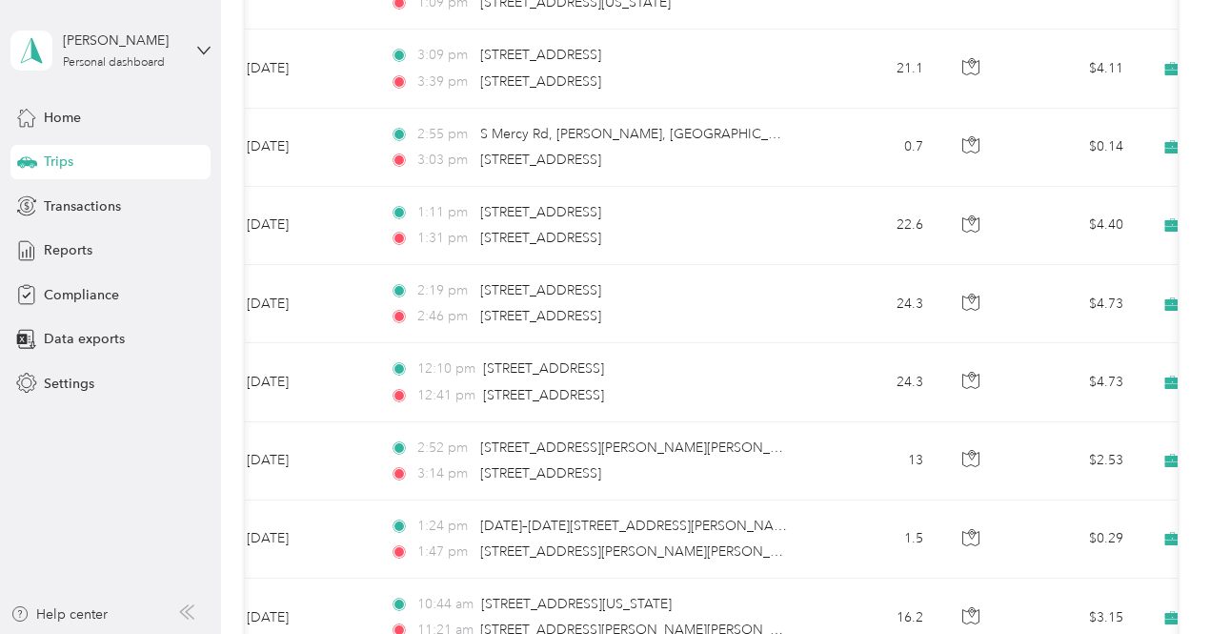
scroll to position [3933, 0]
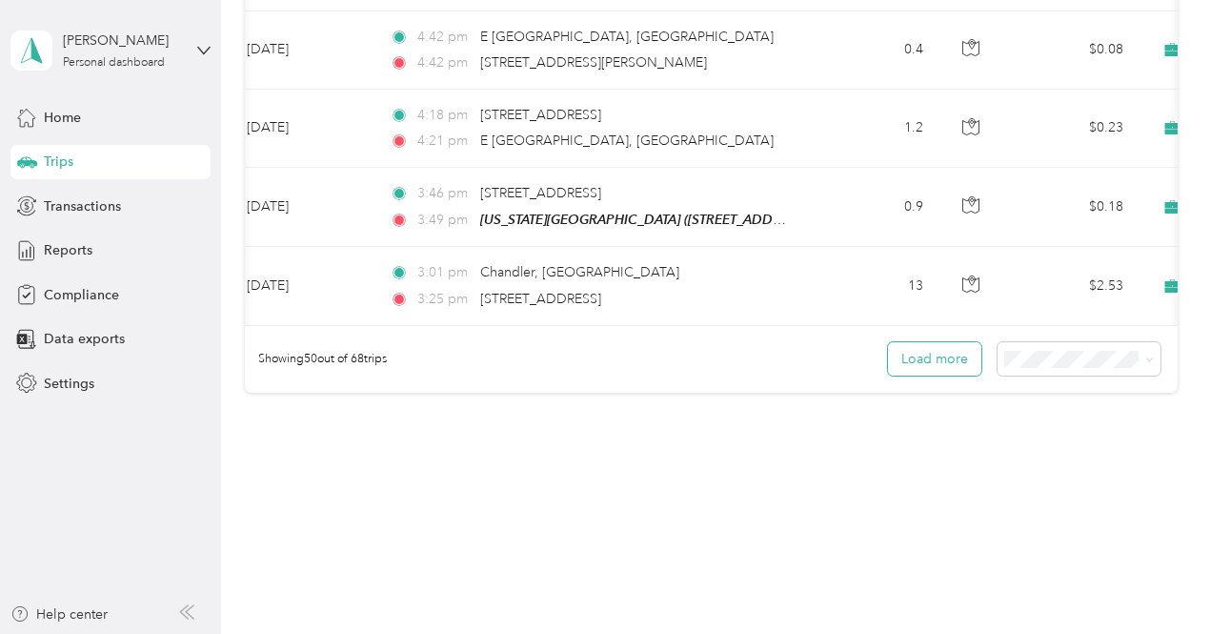
click at [933, 342] on button "Load more" at bounding box center [934, 358] width 93 height 33
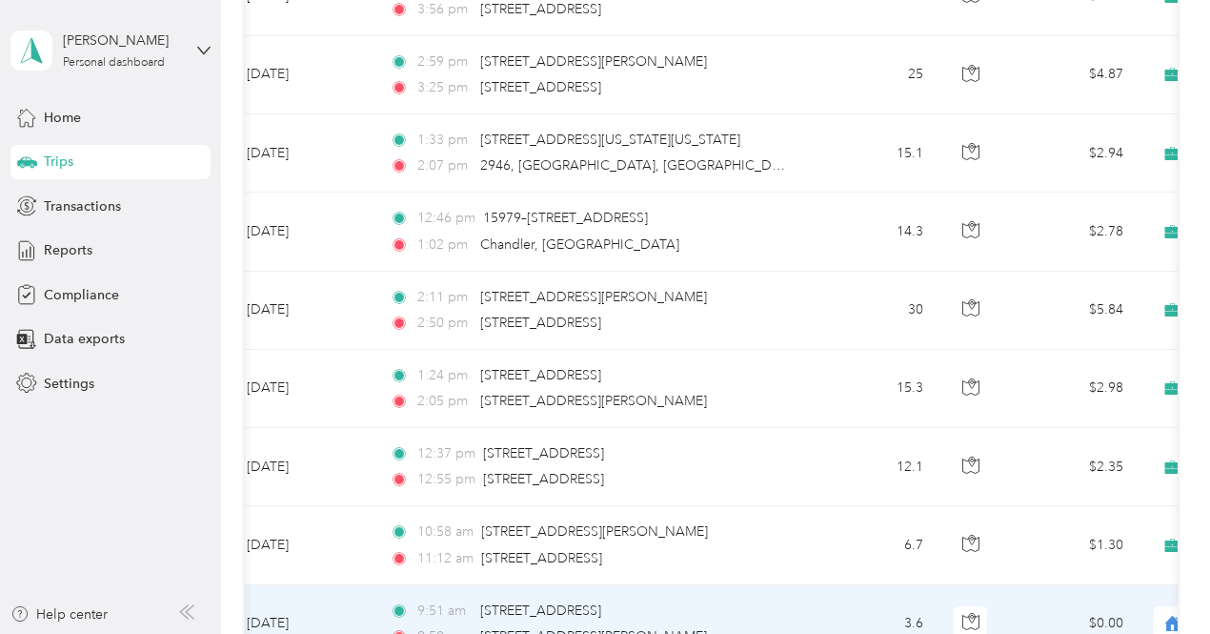
scroll to position [4920, 0]
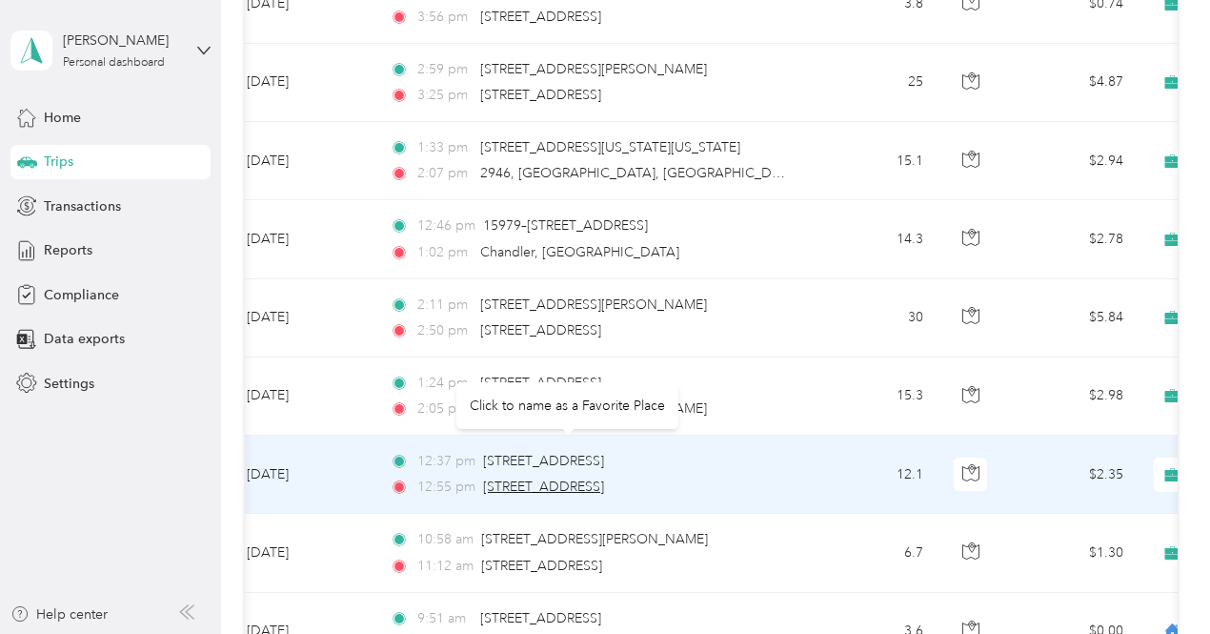
click at [579, 478] on span "[STREET_ADDRESS]" at bounding box center [543, 486] width 121 height 16
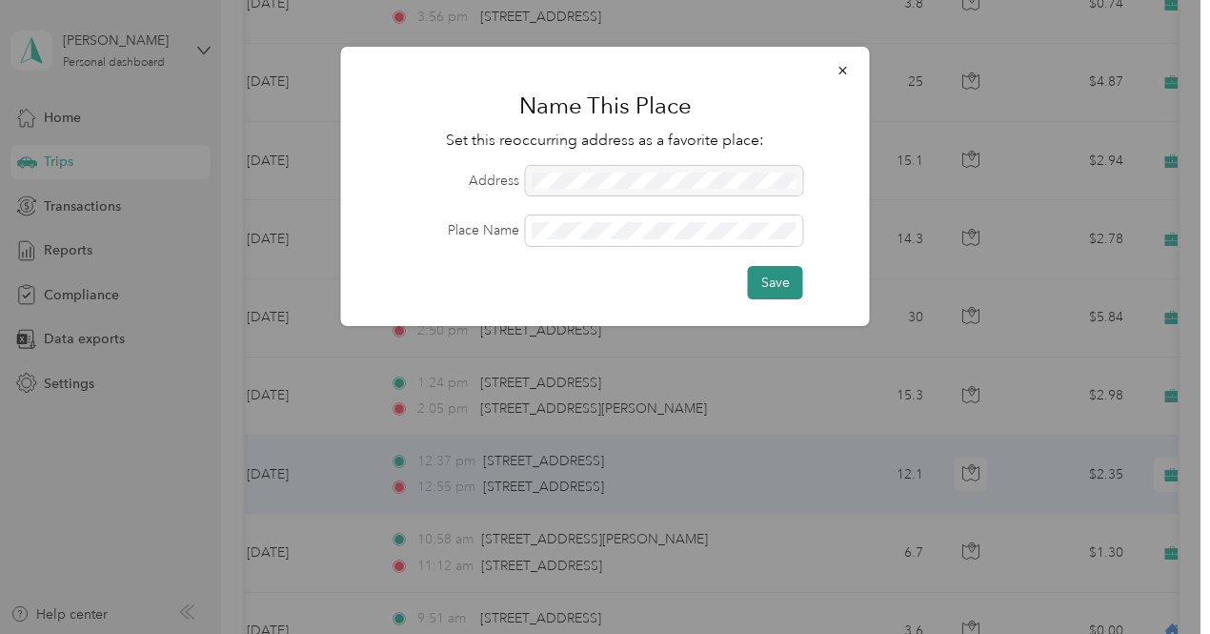
click at [769, 281] on button "Save" at bounding box center [775, 282] width 55 height 33
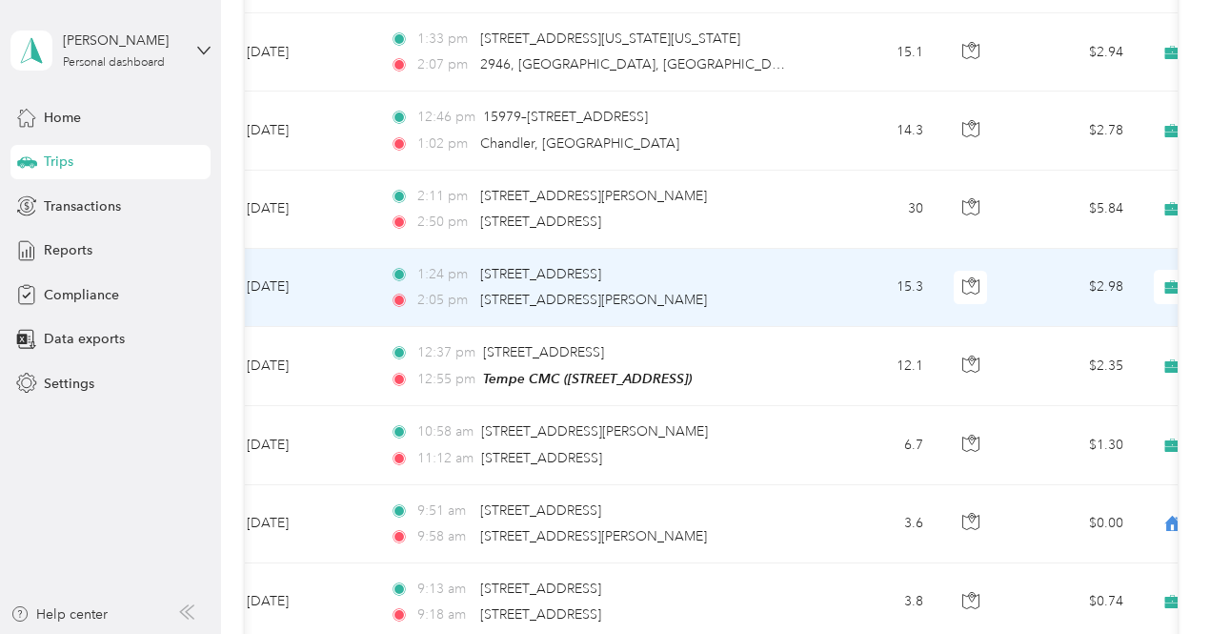
scroll to position [4998, 0]
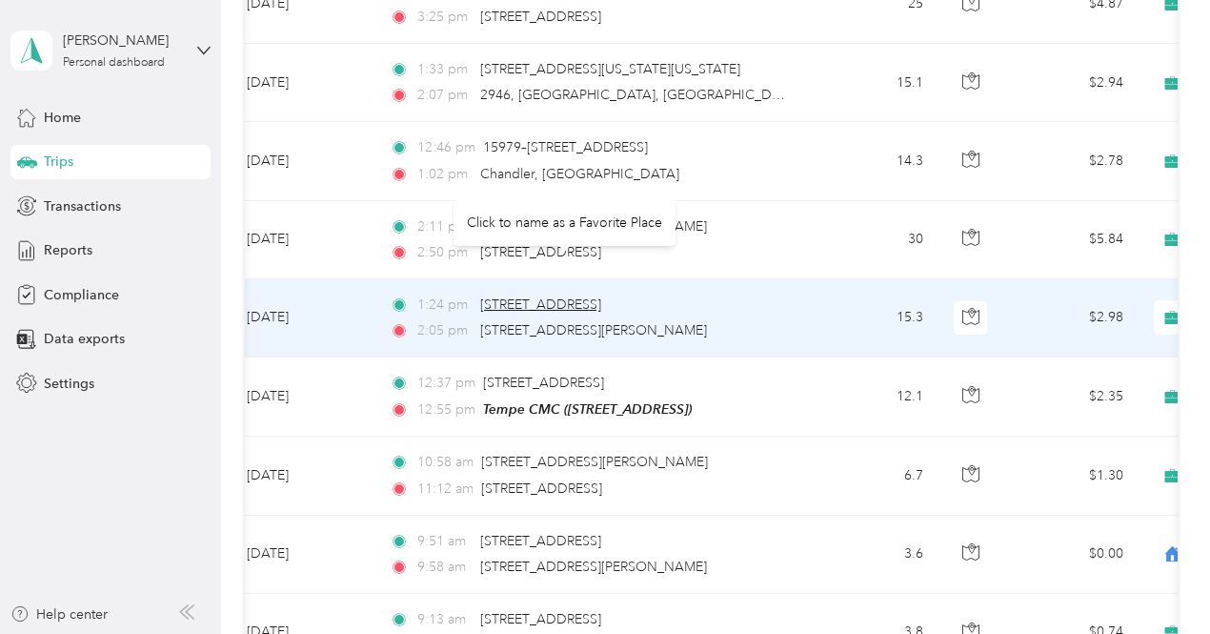
click at [601, 296] on span "[STREET_ADDRESS]" at bounding box center [540, 304] width 121 height 16
click at [601, 268] on div "Name This Place Set this reoccurring address as a favorite place: Address Place…" at bounding box center [605, 190] width 529 height 279
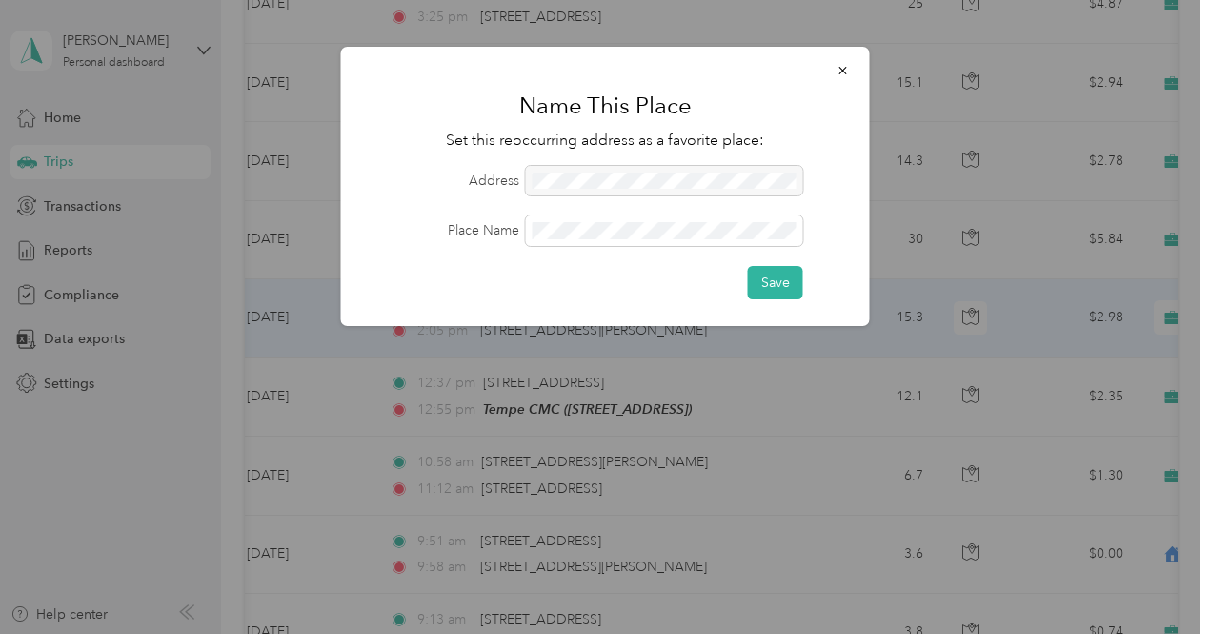
click at [601, 268] on div "Save" at bounding box center [605, 282] width 475 height 33
click at [797, 272] on button "Save" at bounding box center [775, 282] width 55 height 33
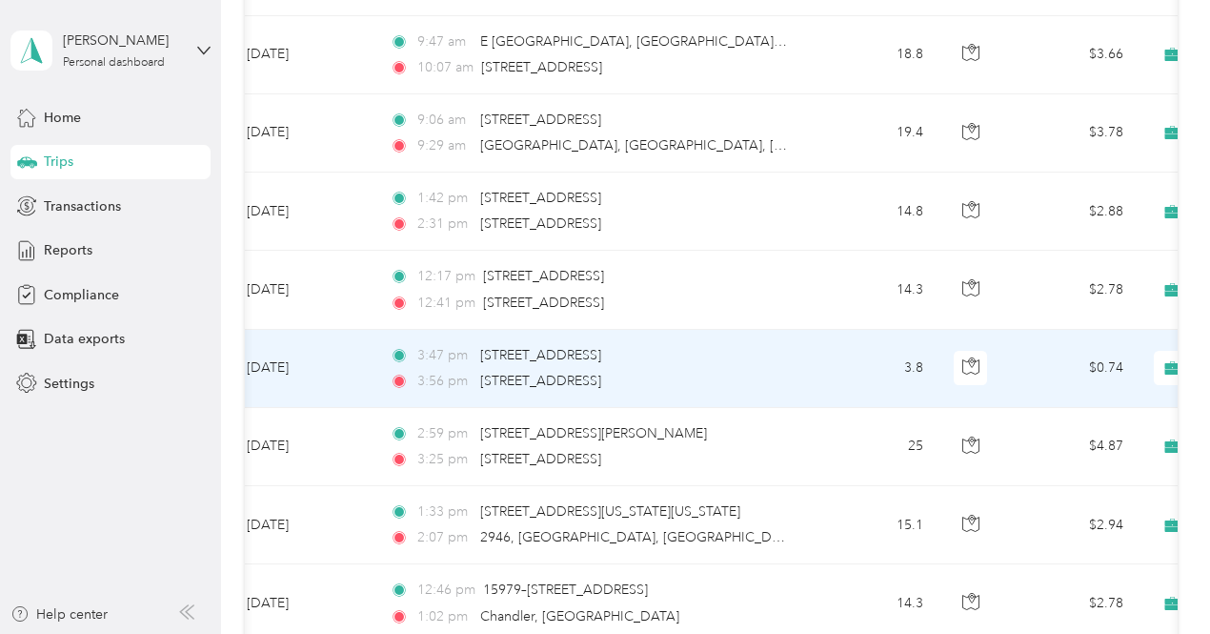
scroll to position [4556, 0]
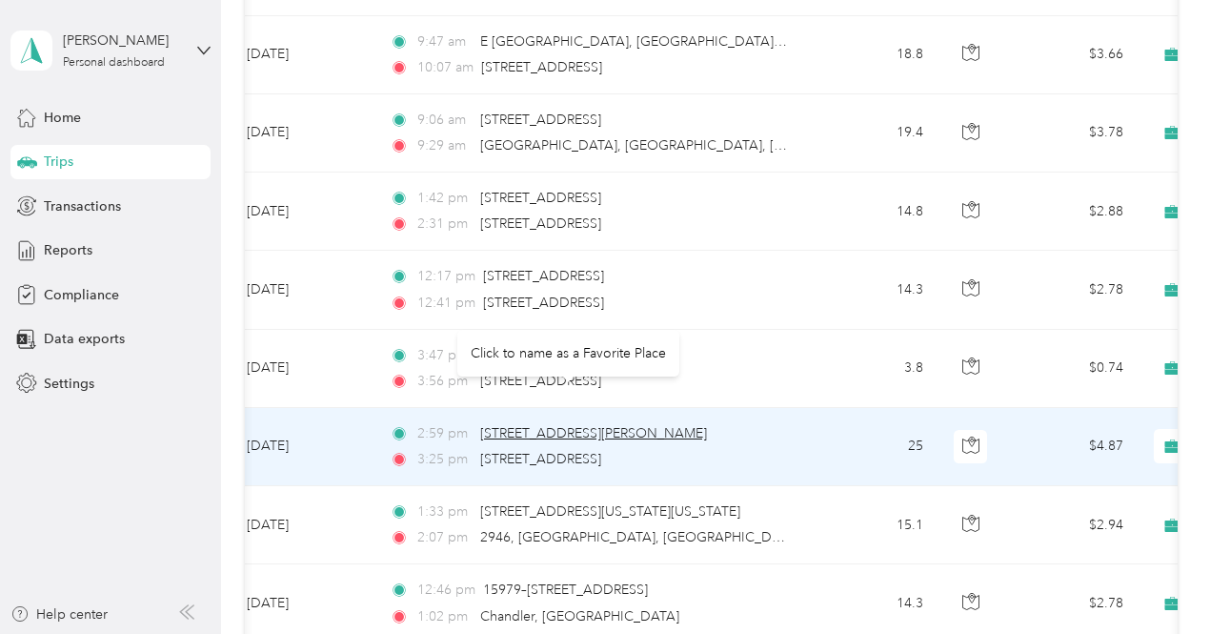
click at [604, 425] on span "[STREET_ADDRESS][PERSON_NAME]" at bounding box center [593, 433] width 227 height 16
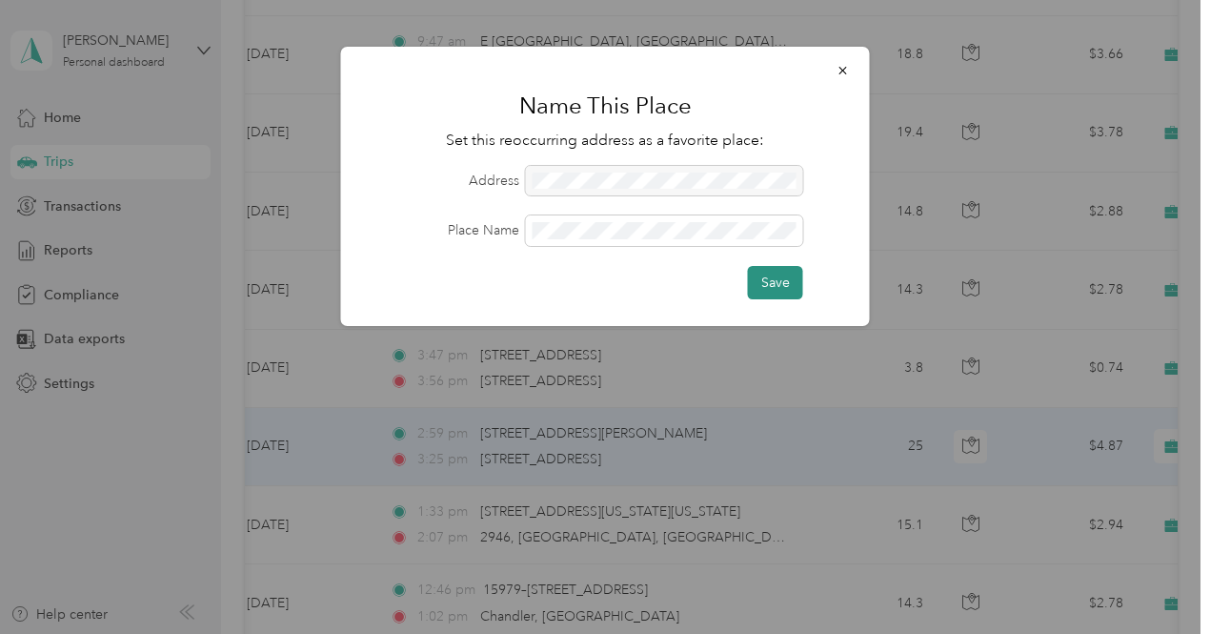
click at [775, 279] on button "Save" at bounding box center [775, 282] width 55 height 33
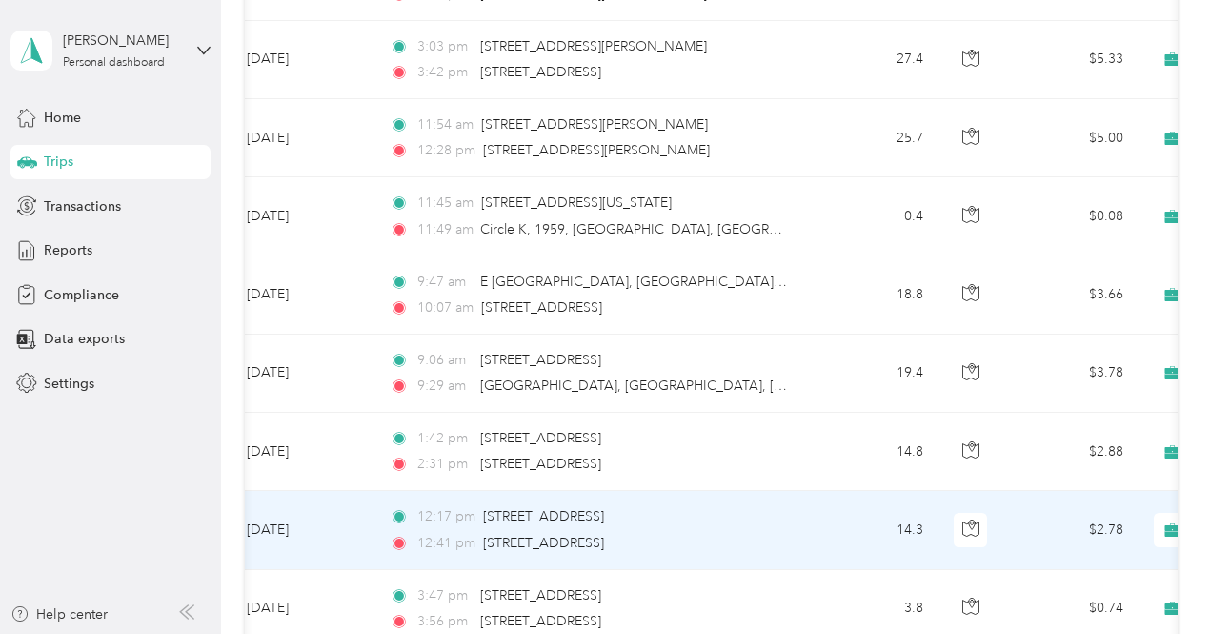
scroll to position [4316, 0]
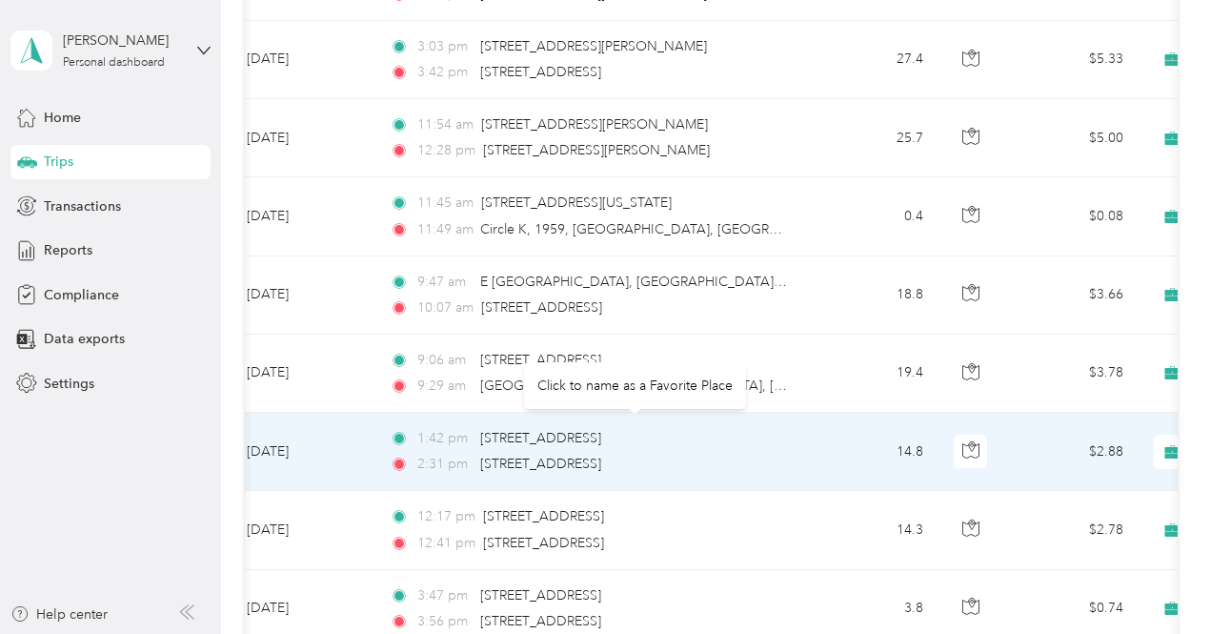
click at [604, 396] on div "Click to name as a Favorite Place" at bounding box center [635, 385] width 222 height 47
click at [507, 430] on span "[STREET_ADDRESS]" at bounding box center [540, 438] width 121 height 16
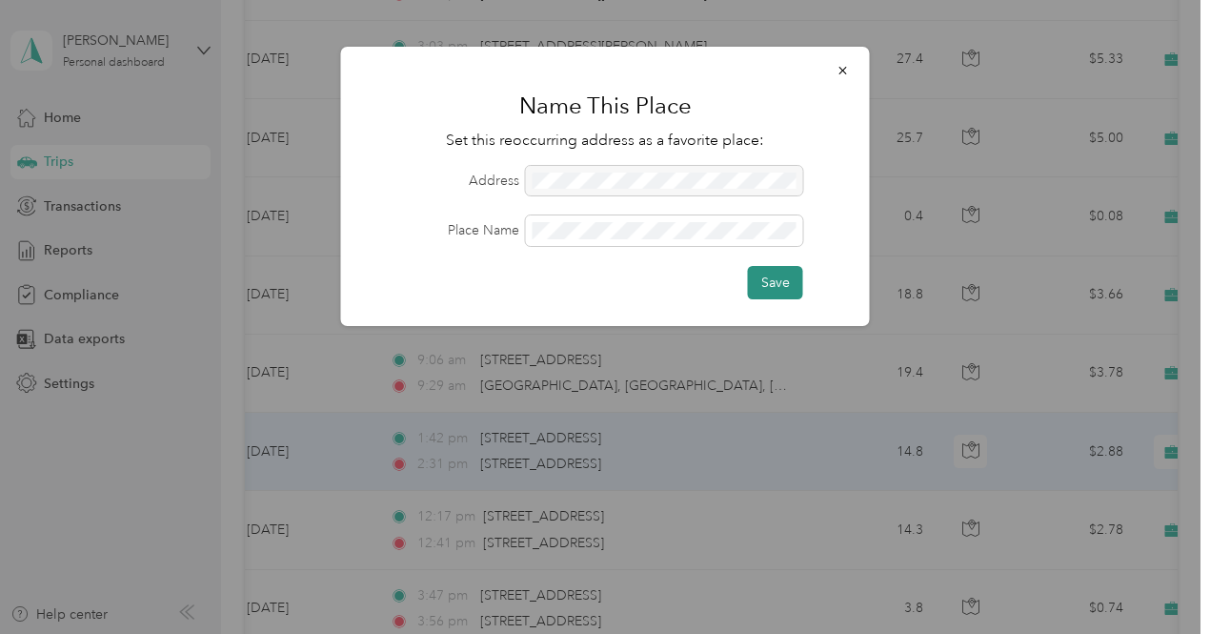
click at [777, 281] on button "Save" at bounding box center [775, 282] width 55 height 33
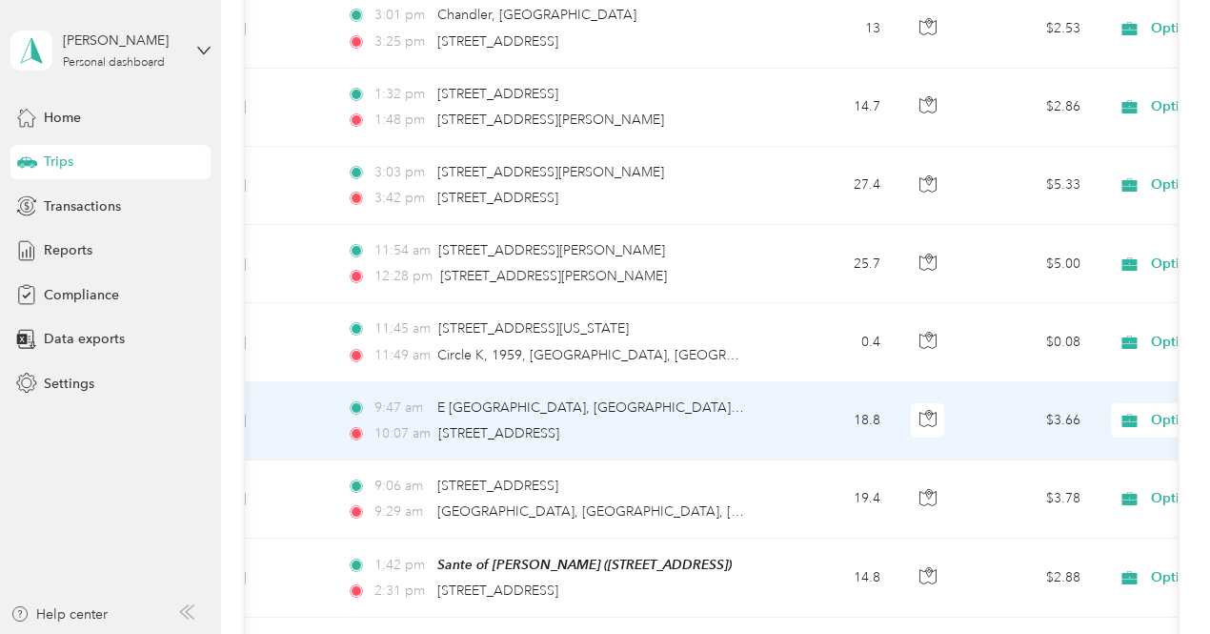
scroll to position [4180, 0]
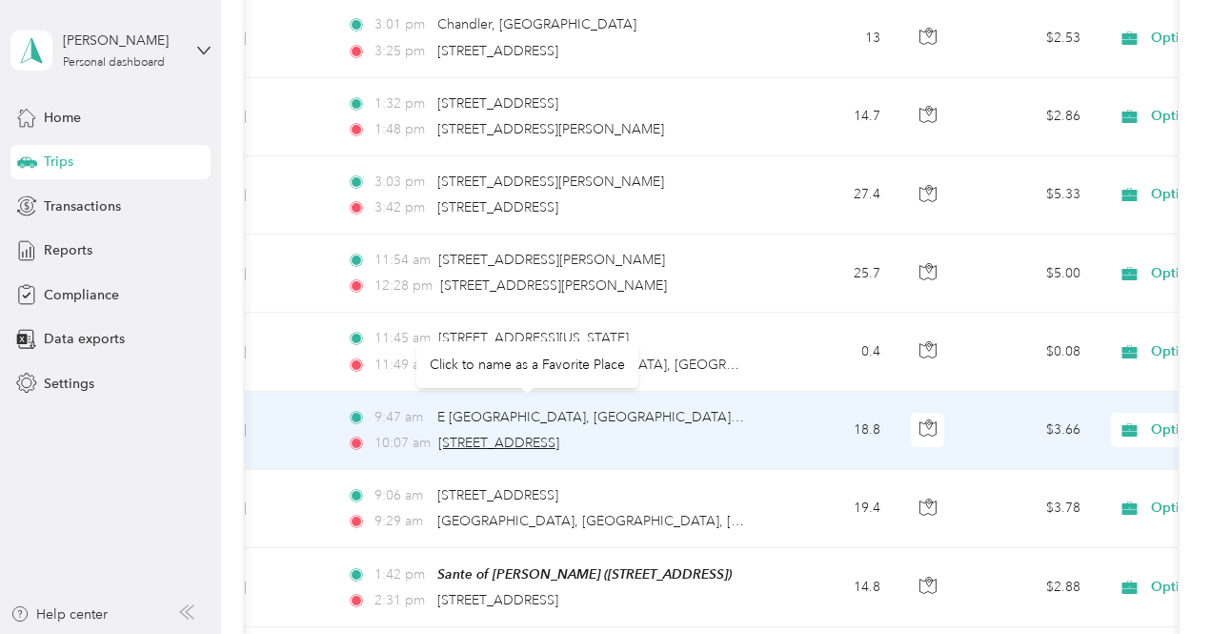
click at [535, 434] on span "[STREET_ADDRESS]" at bounding box center [498, 442] width 121 height 16
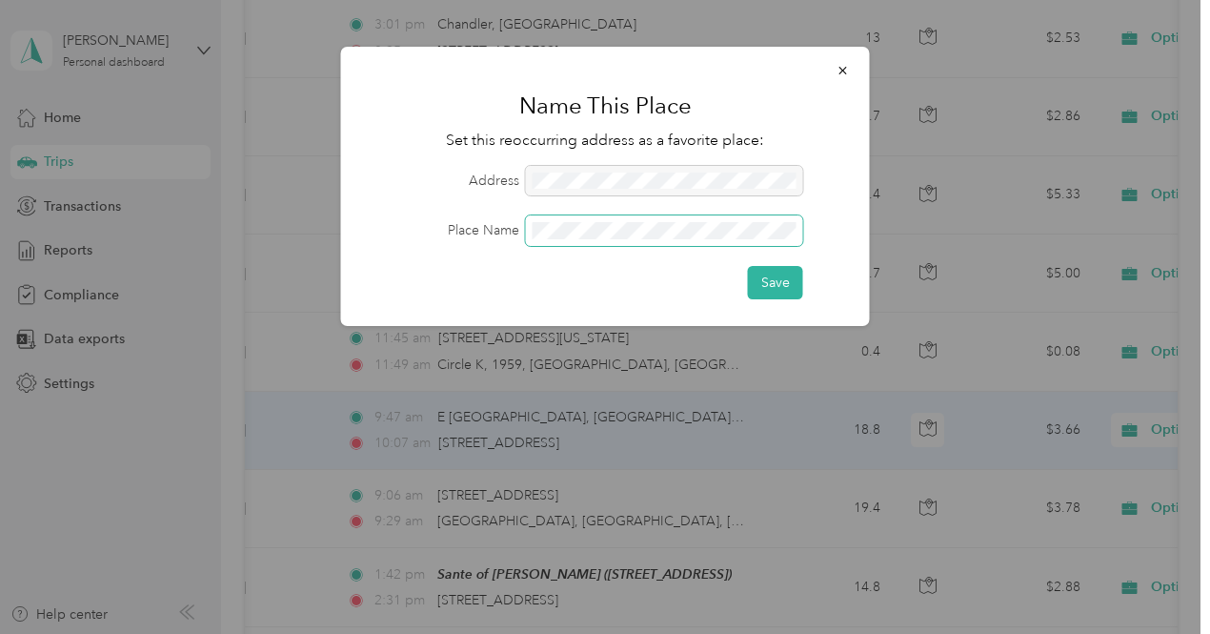
click at [550, 220] on span at bounding box center [664, 230] width 277 height 30
click at [788, 272] on button "Save" at bounding box center [775, 282] width 55 height 33
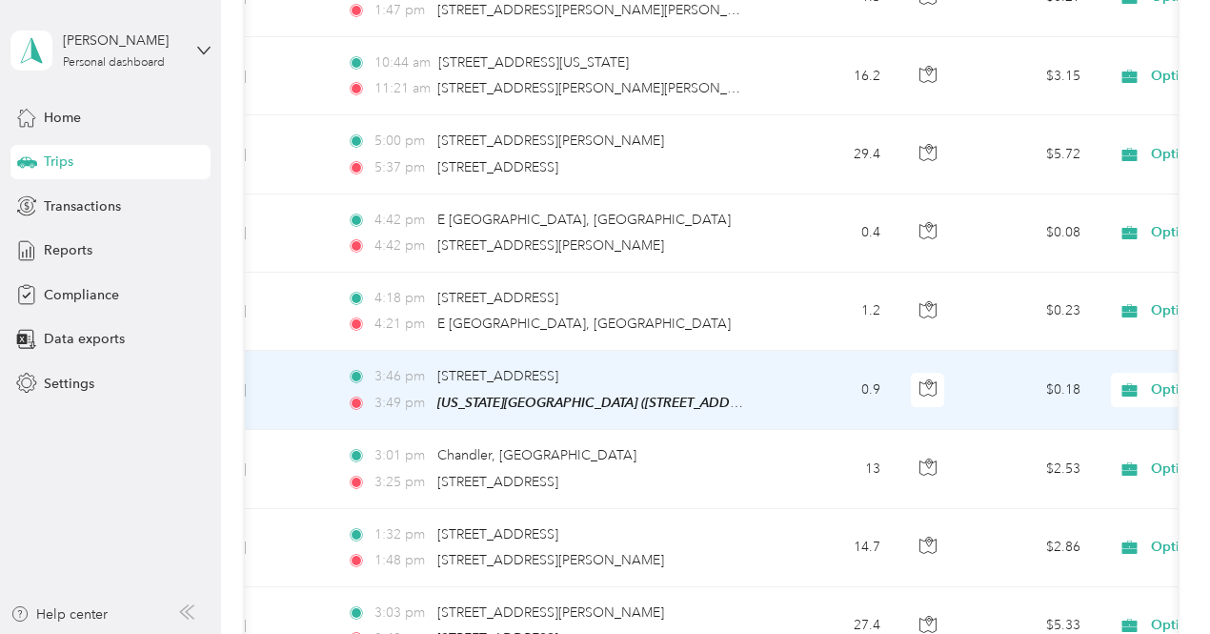
scroll to position [3748, 0]
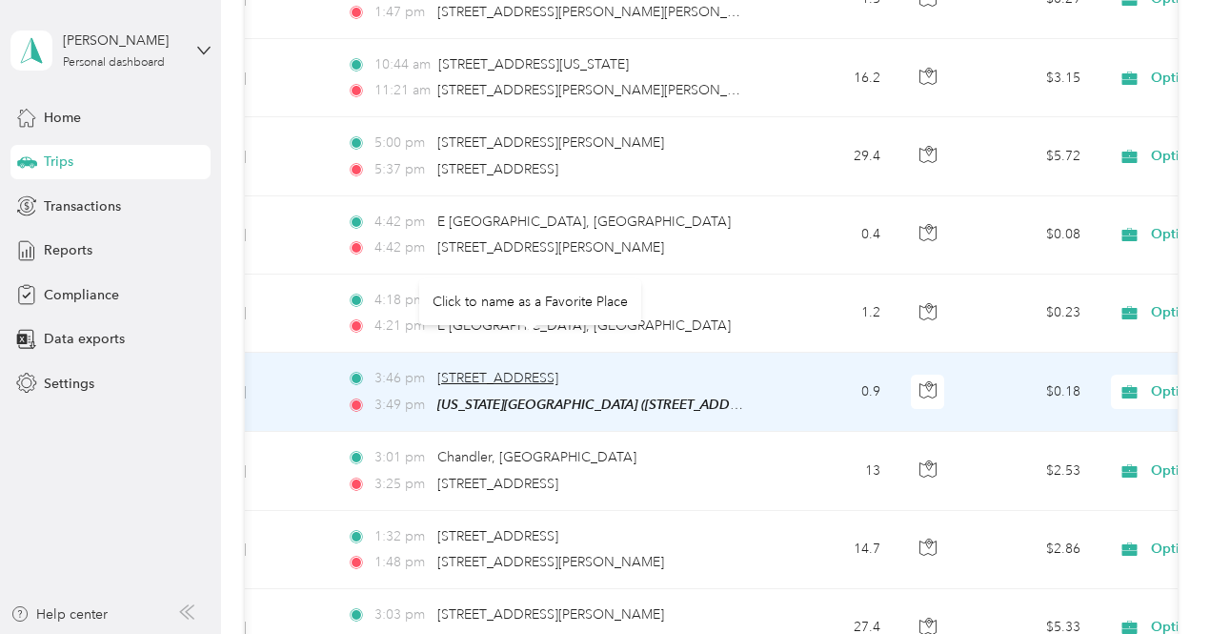
click at [558, 370] on span "[STREET_ADDRESS]" at bounding box center [497, 378] width 121 height 16
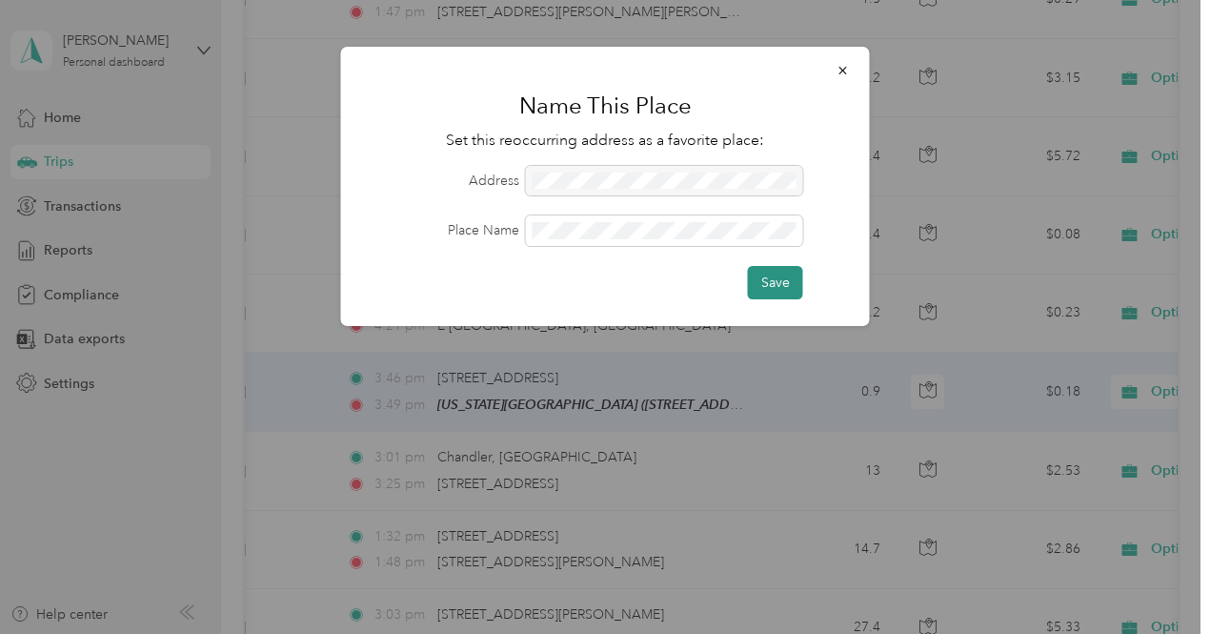
click at [784, 280] on button "Save" at bounding box center [775, 282] width 55 height 33
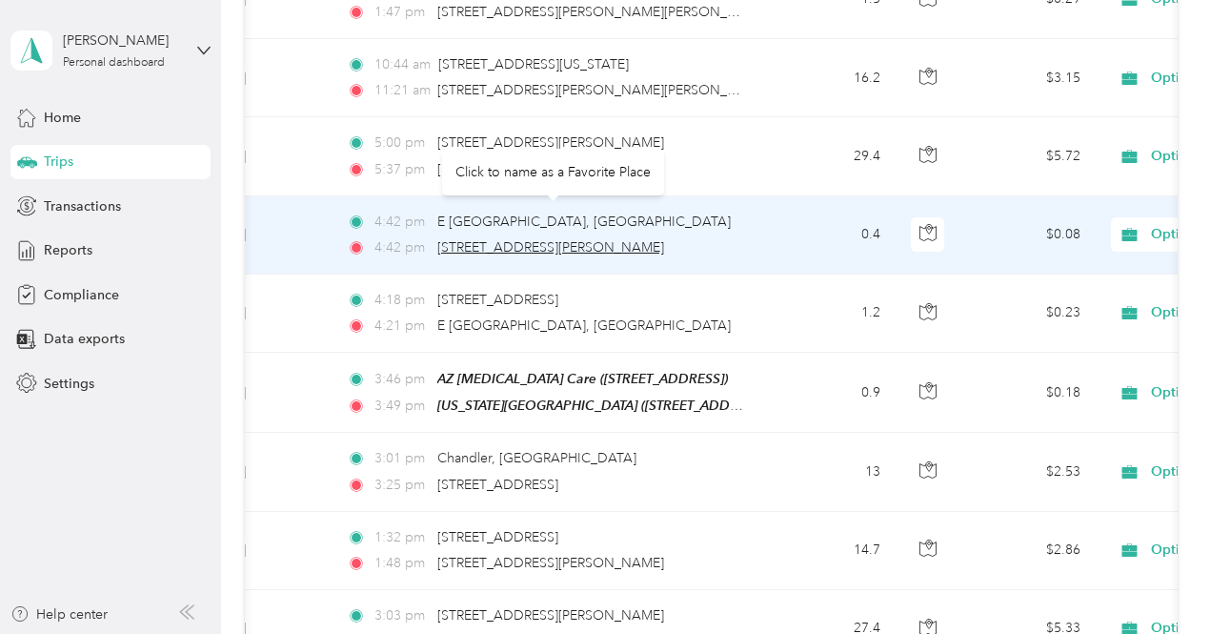
click at [566, 239] on span "[STREET_ADDRESS][PERSON_NAME]" at bounding box center [550, 247] width 227 height 16
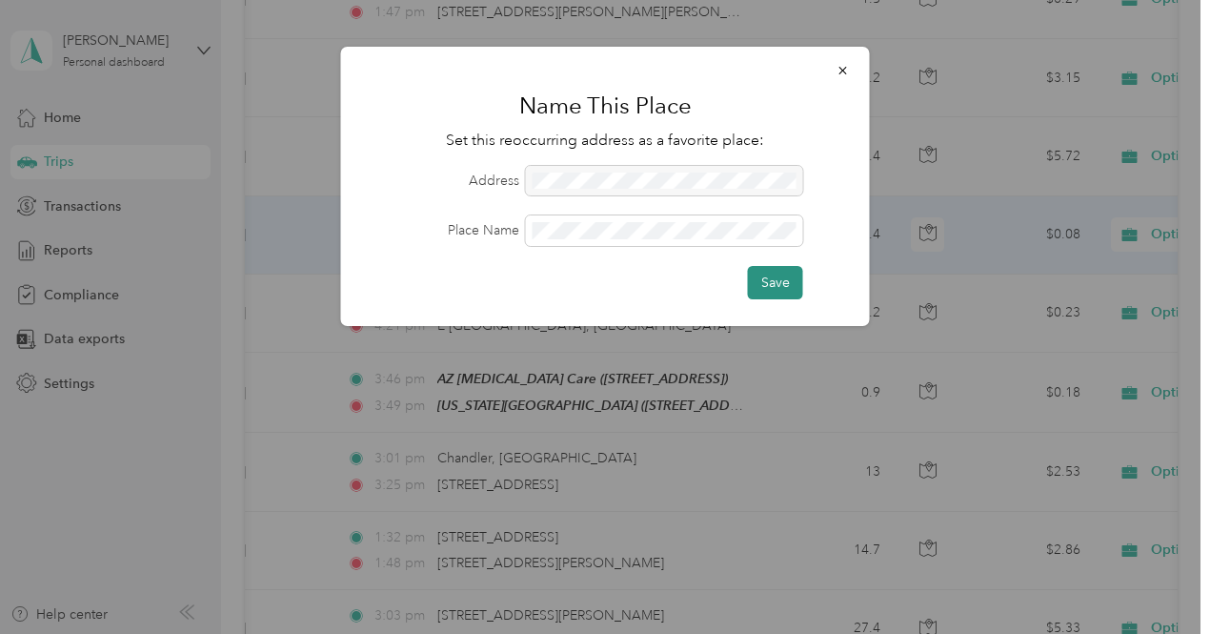
click at [780, 285] on button "Save" at bounding box center [775, 282] width 55 height 33
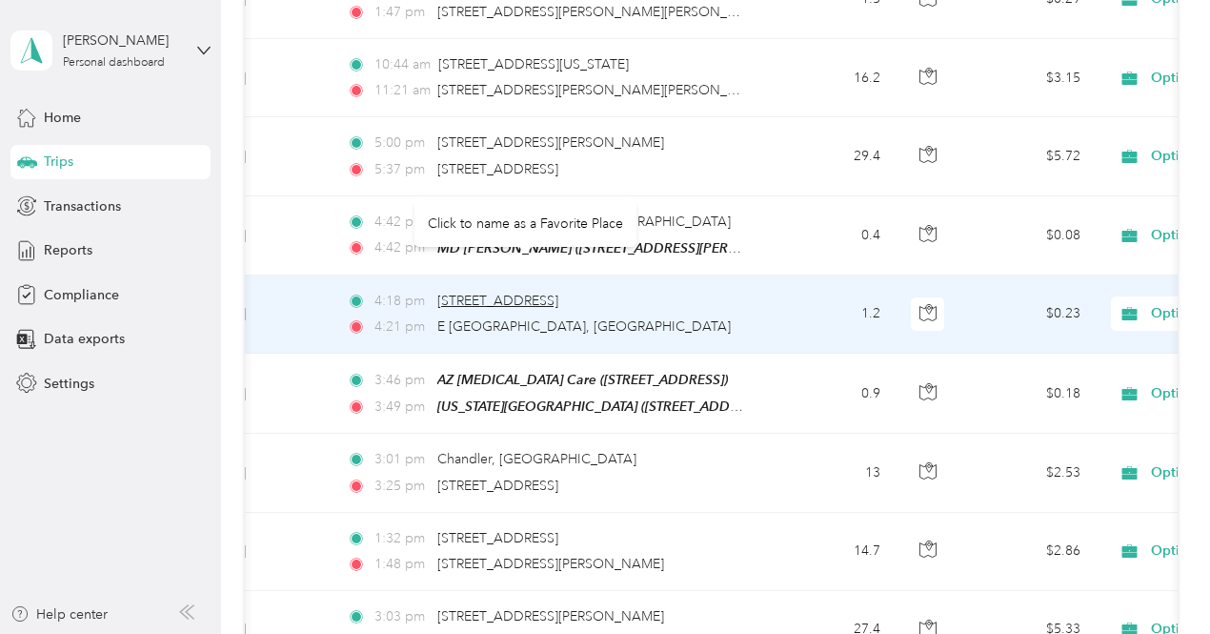
click at [557, 292] on span "[STREET_ADDRESS]" at bounding box center [497, 300] width 121 height 16
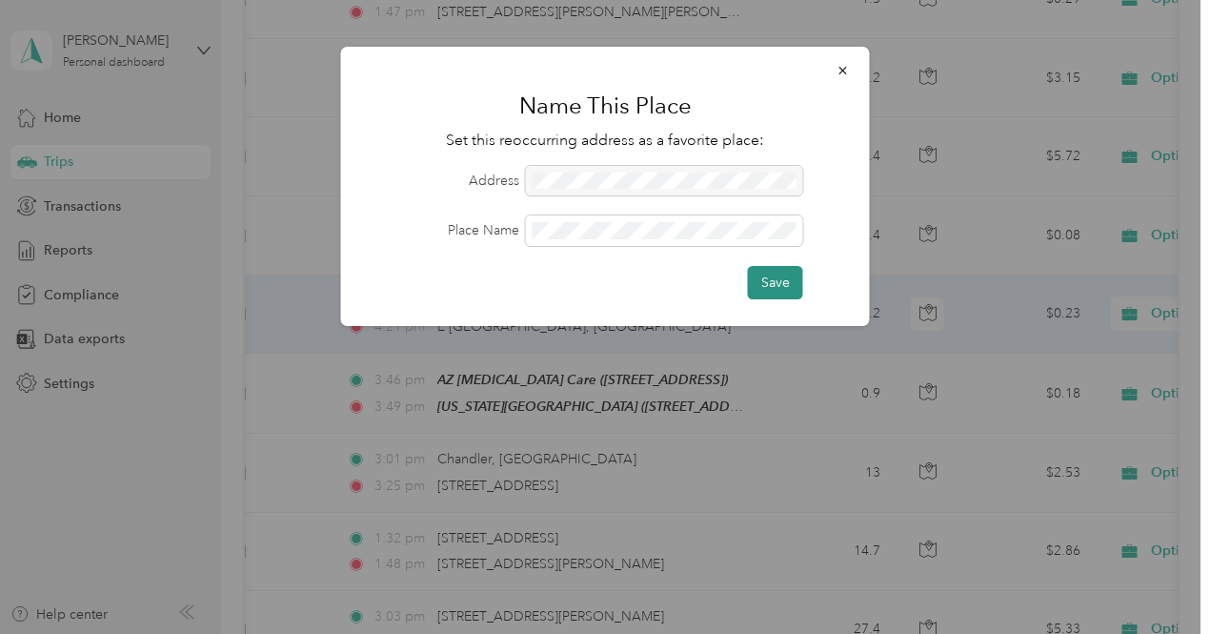
click at [777, 272] on button "Save" at bounding box center [775, 282] width 55 height 33
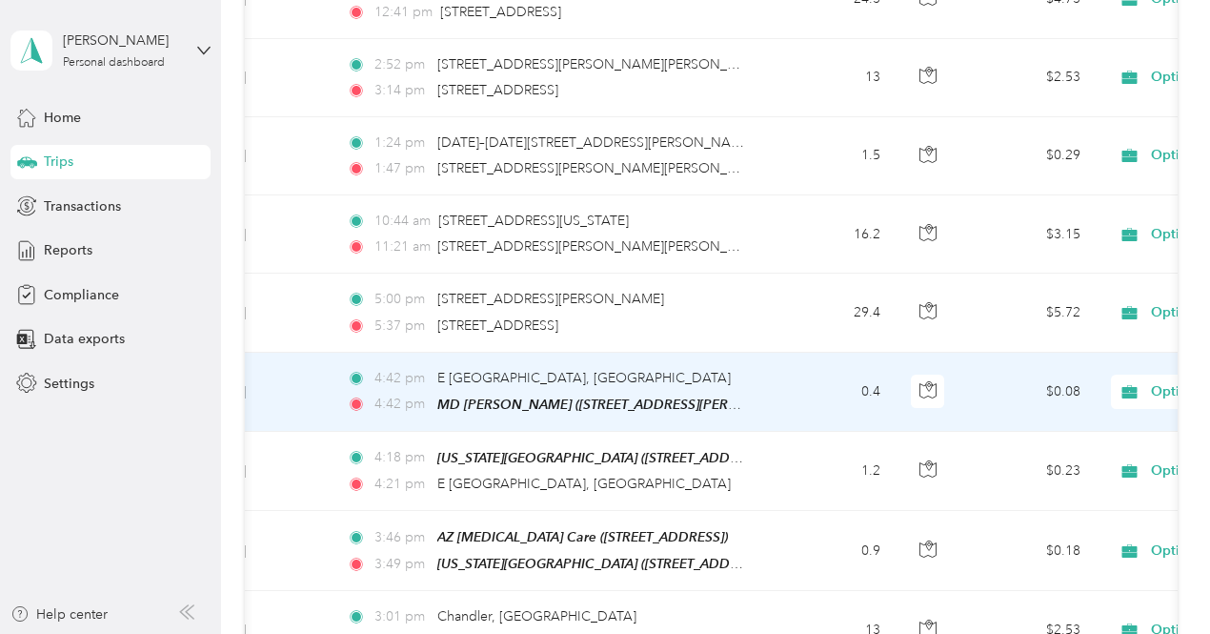
scroll to position [3590, 0]
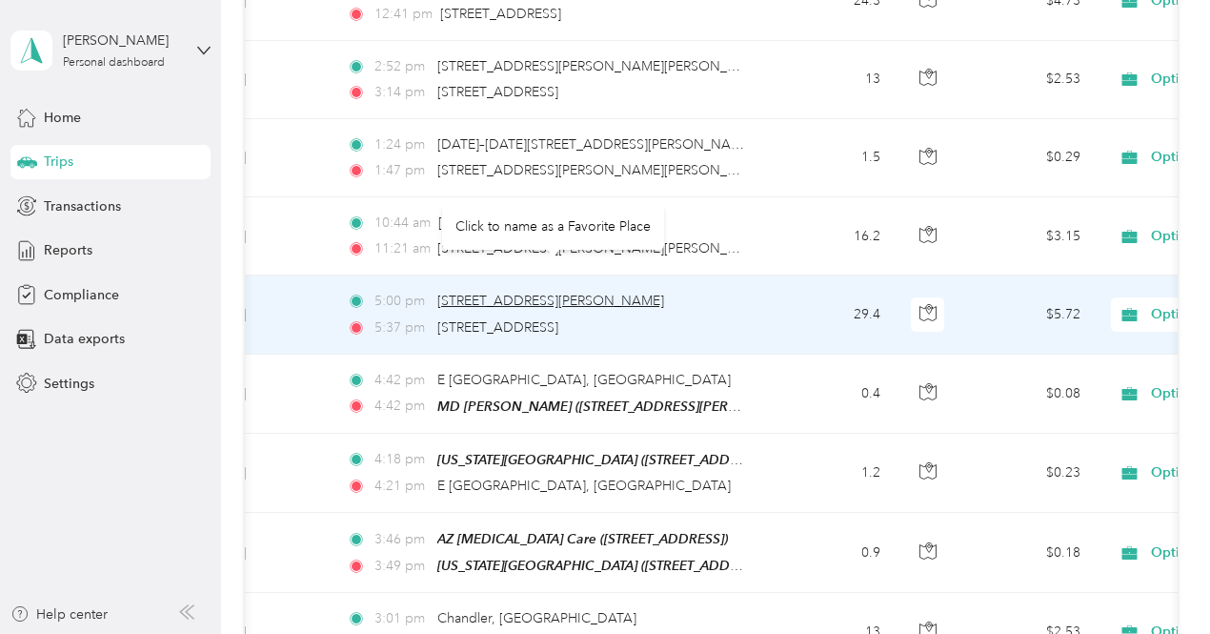
click at [637, 292] on span "[STREET_ADDRESS][PERSON_NAME]" at bounding box center [550, 300] width 227 height 16
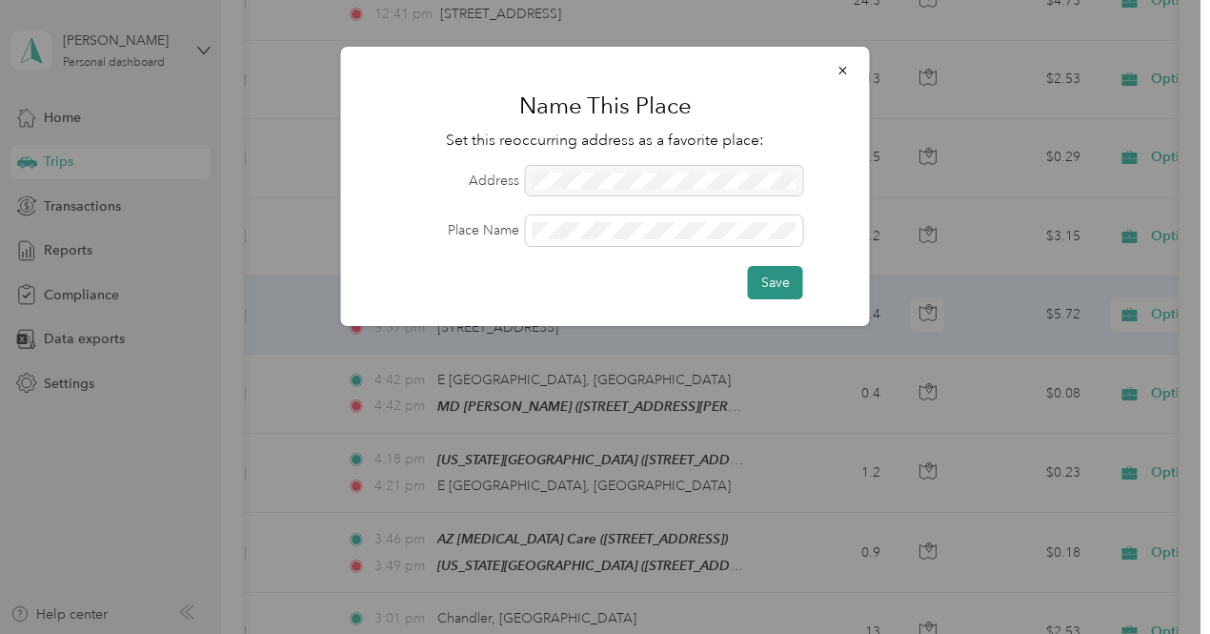
click at [776, 280] on button "Save" at bounding box center [775, 282] width 55 height 33
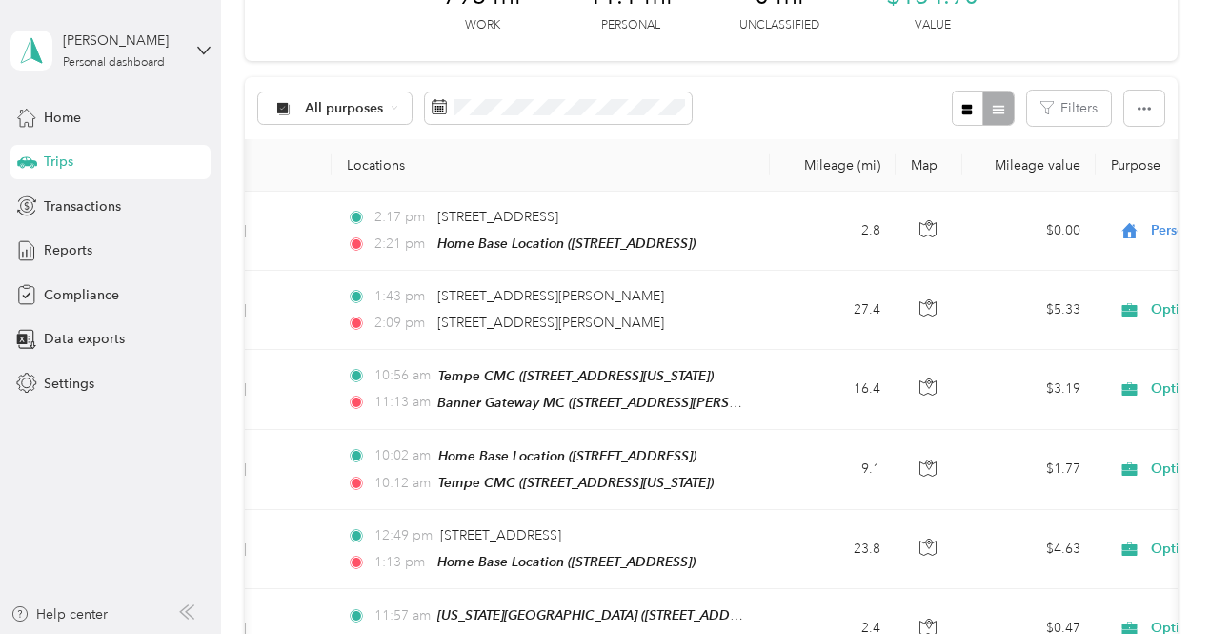
scroll to position [0, 0]
